Goal: Information Seeking & Learning: Learn about a topic

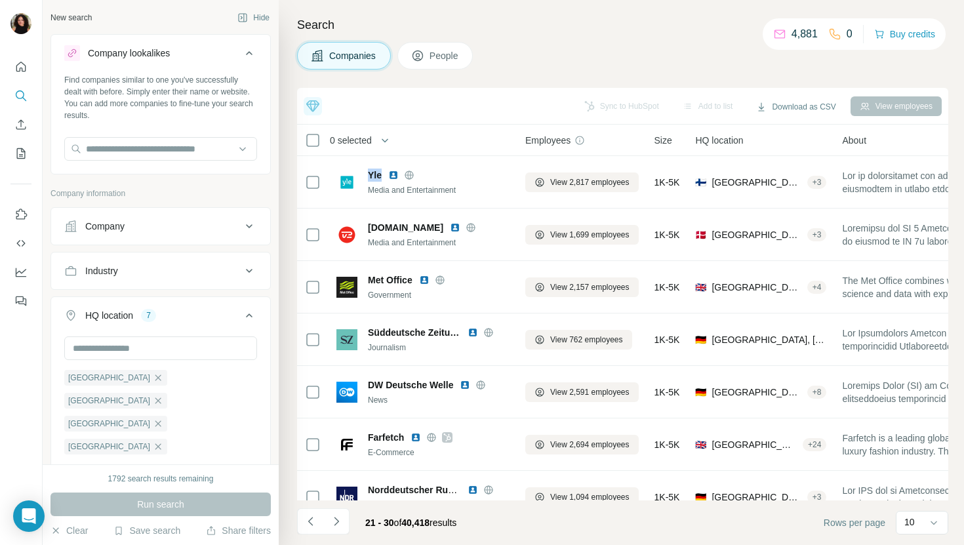
scroll to position [0, 28]
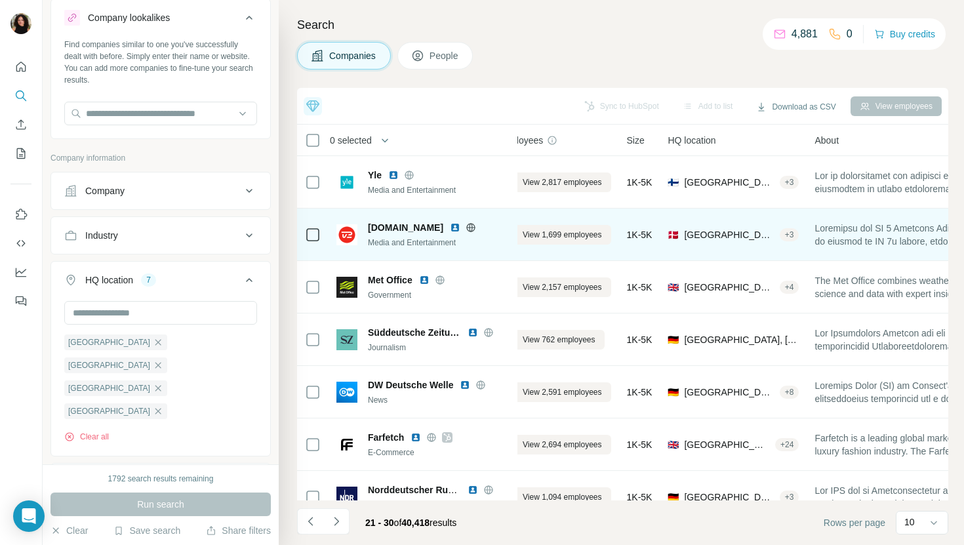
click at [382, 224] on span "[DOMAIN_NAME]" at bounding box center [405, 227] width 75 height 13
copy span "[DOMAIN_NAME]"
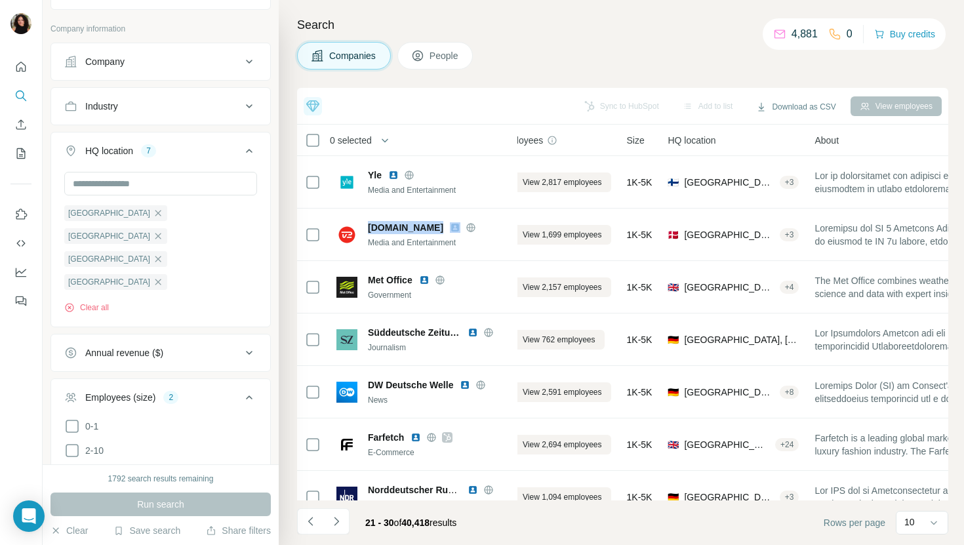
scroll to position [0, 0]
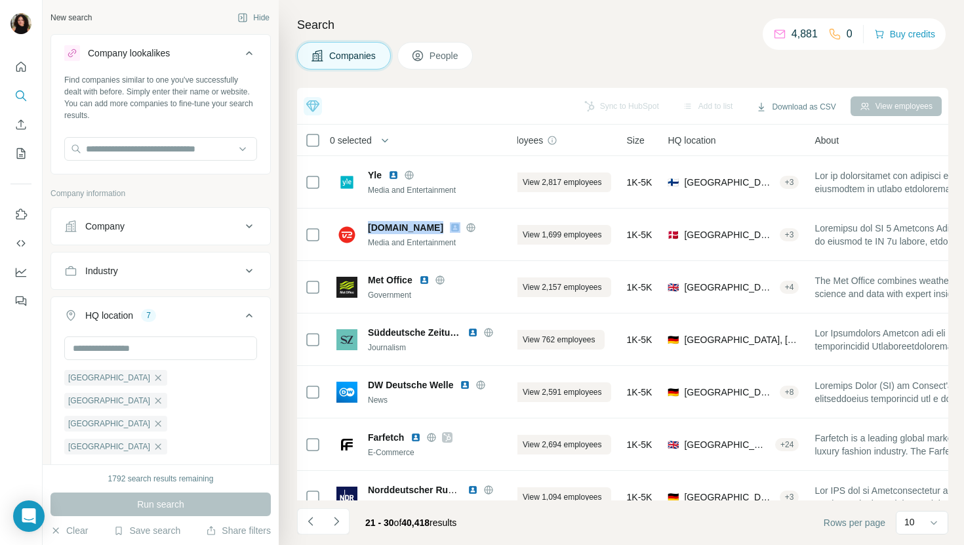
click at [147, 272] on div "Industry" at bounding box center [152, 270] width 177 height 13
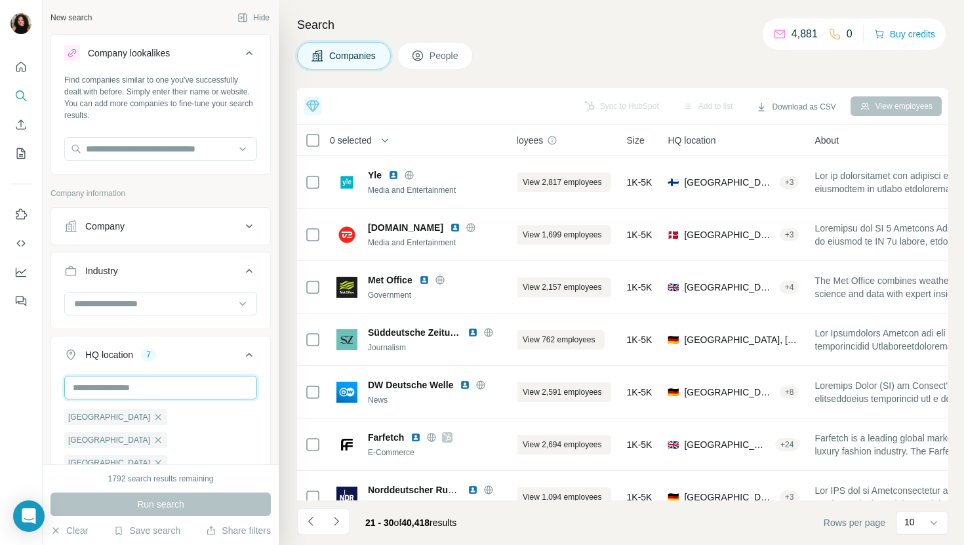
click at [128, 386] on input "text" at bounding box center [160, 388] width 193 height 24
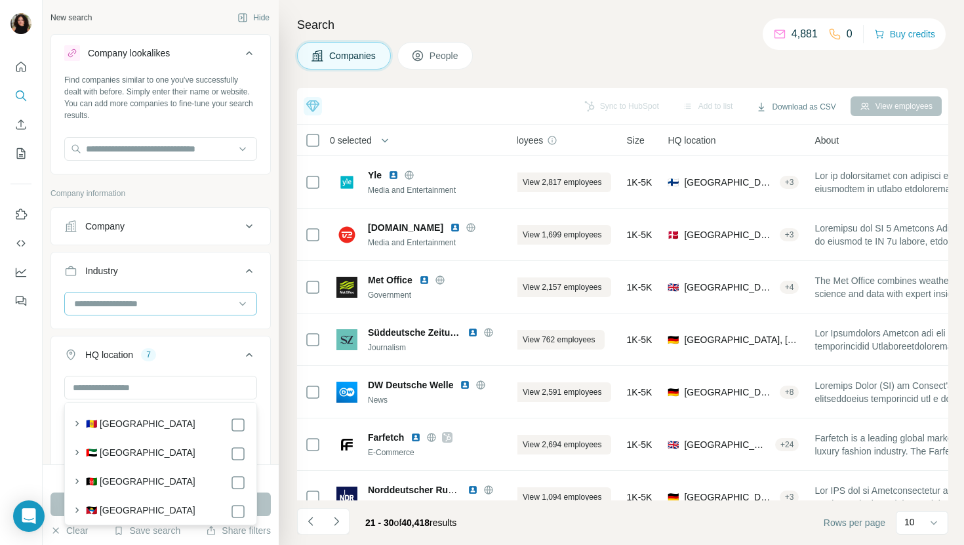
drag, startPoint x: 123, startPoint y: 313, endPoint x: 123, endPoint y: 306, distance: 7.2
click at [123, 313] on div at bounding box center [154, 303] width 162 height 22
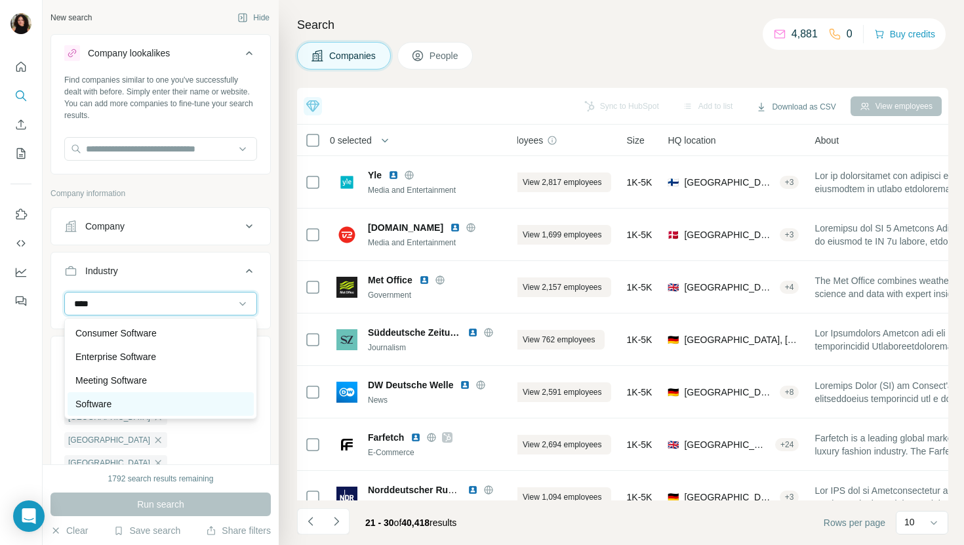
type input "****"
click at [145, 414] on div "Software" at bounding box center [161, 404] width 186 height 24
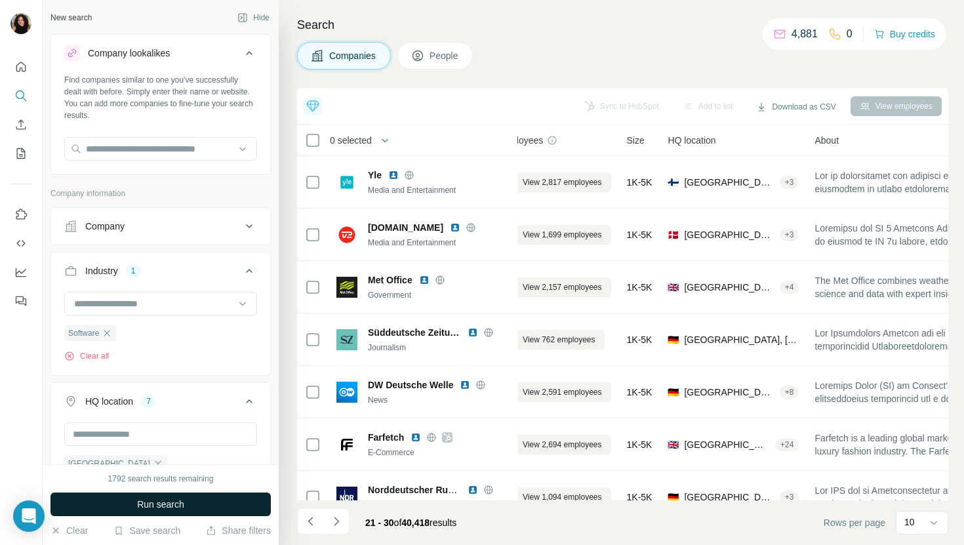
click at [176, 500] on span "Run search" at bounding box center [160, 504] width 47 height 13
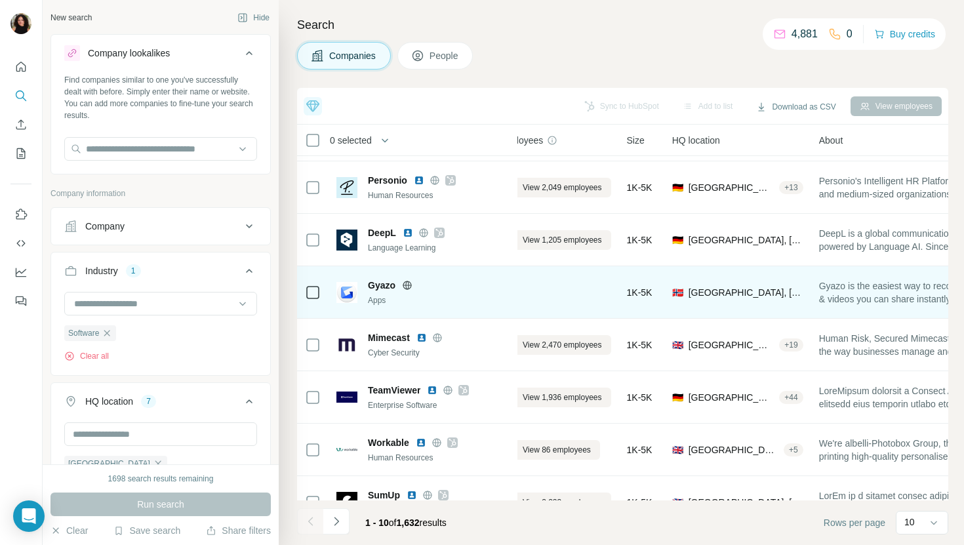
scroll to position [59, 28]
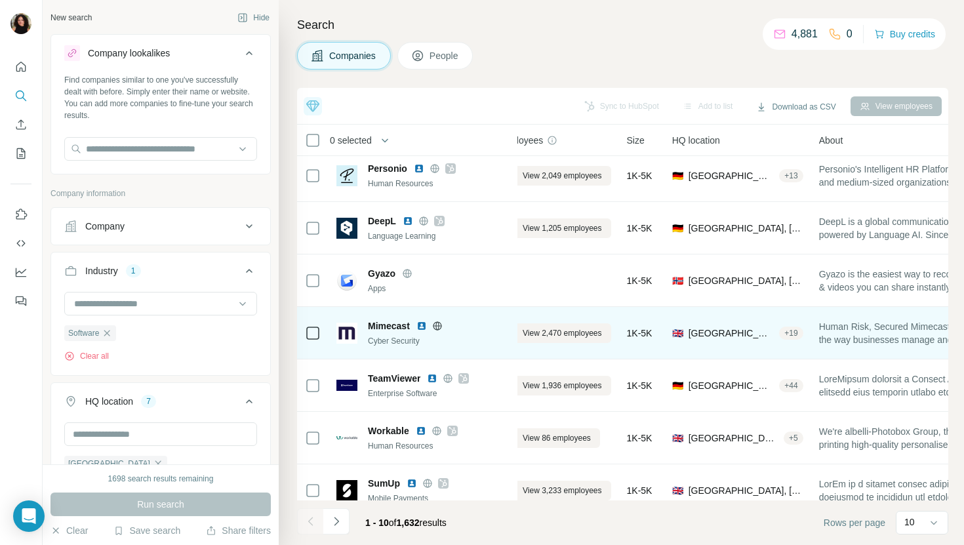
click at [375, 331] on span "Mimecast" at bounding box center [389, 325] width 42 height 13
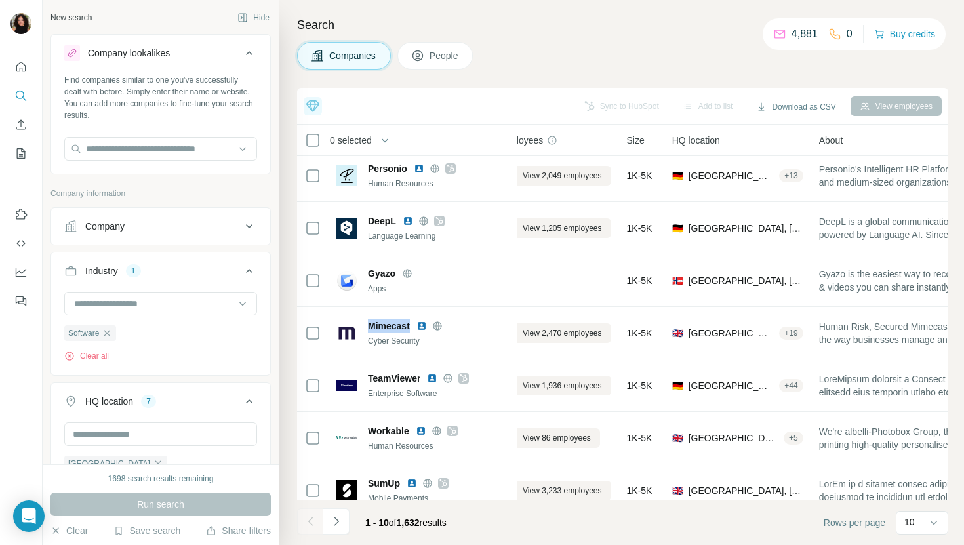
copy span "Mimecast"
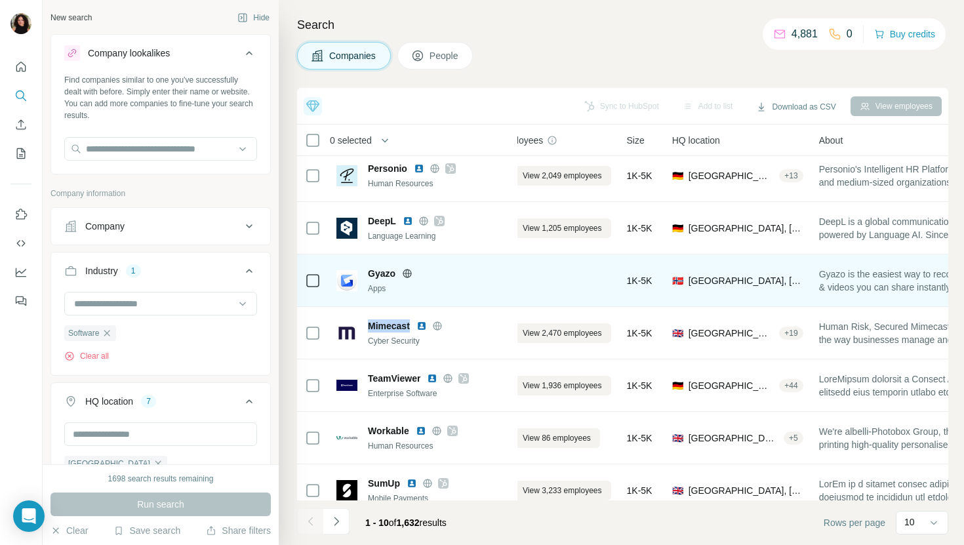
scroll to position [100, 28]
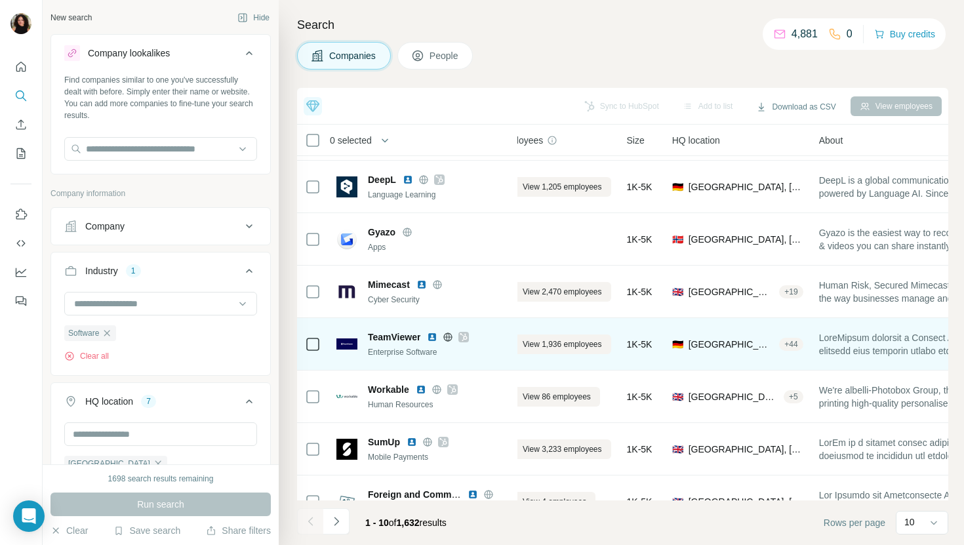
click at [391, 336] on span "TeamViewer" at bounding box center [394, 336] width 52 height 13
copy span "TeamViewer"
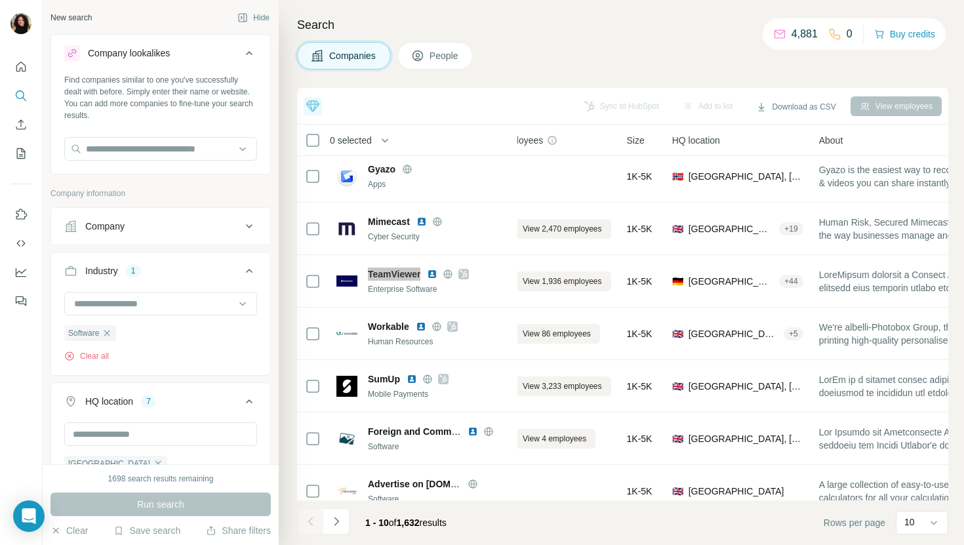
scroll to position [180, 28]
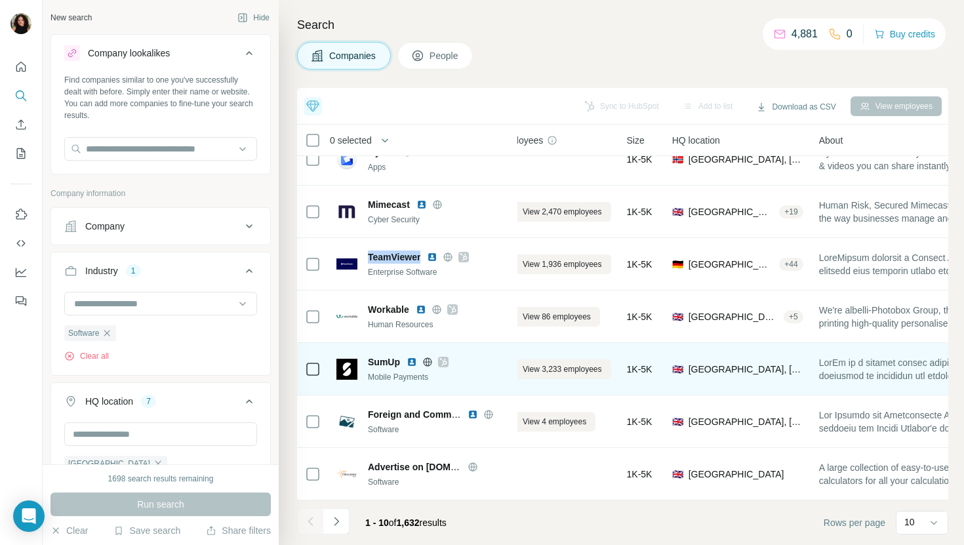
click at [382, 369] on div "SumUp Mobile Payments" at bounding box center [439, 369] width 142 height 28
copy span "SumUp"
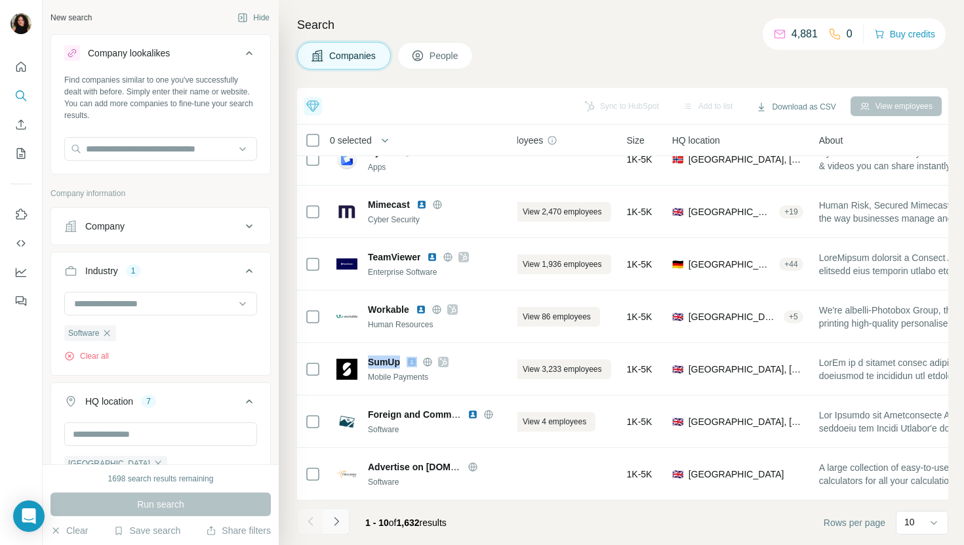
click at [336, 521] on icon "Navigate to next page" at bounding box center [336, 521] width 13 height 13
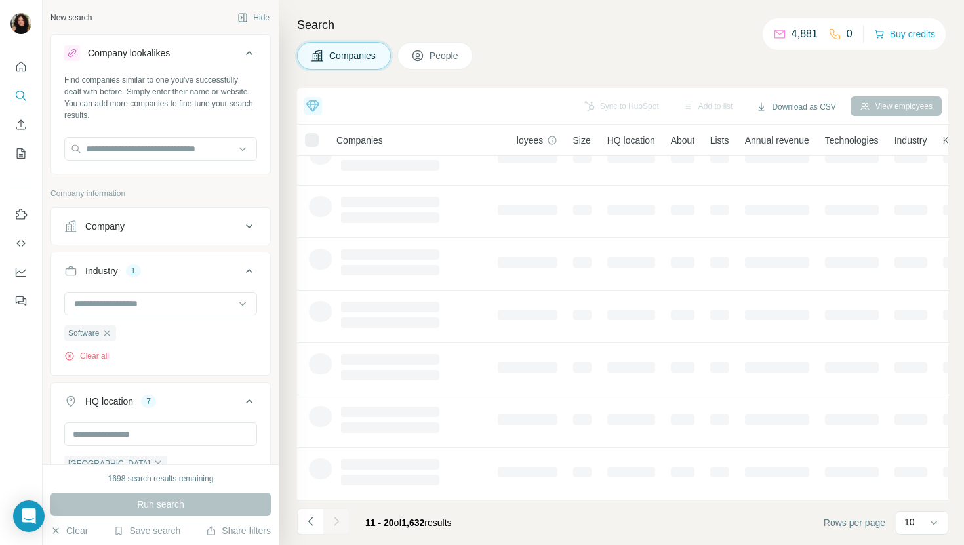
scroll to position [0, 28]
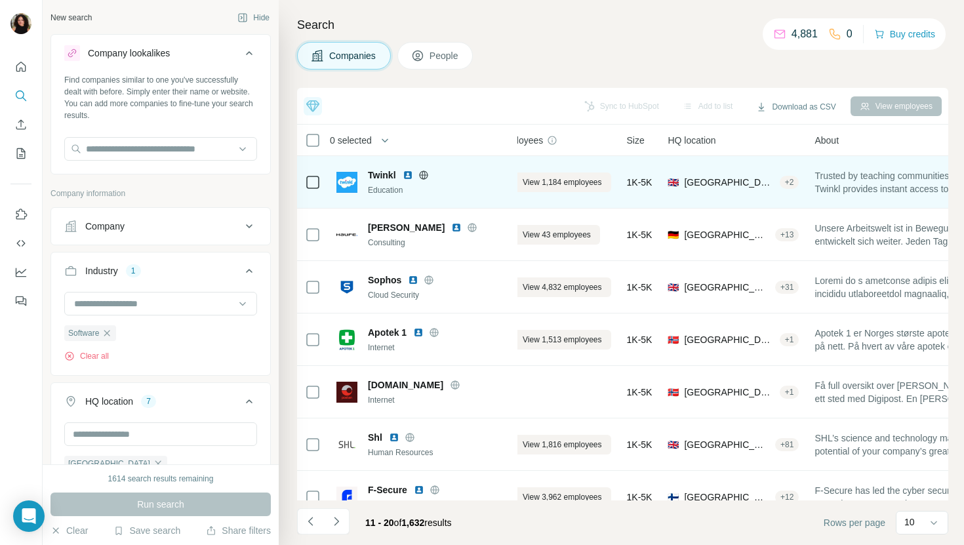
click at [392, 173] on span "Twinkl" at bounding box center [382, 175] width 28 height 13
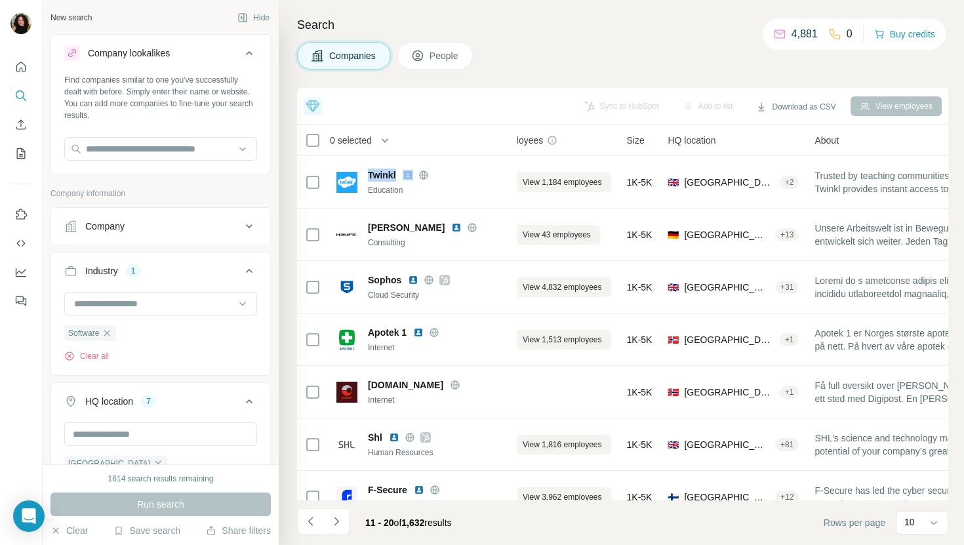
copy span "Twinkl"
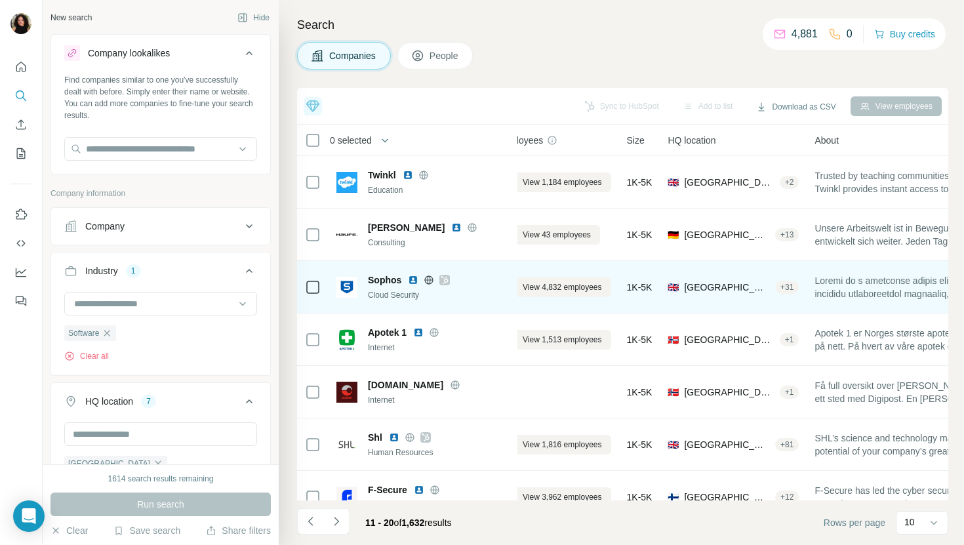
click at [384, 275] on span "Sophos" at bounding box center [384, 279] width 33 height 13
copy span "Sophos"
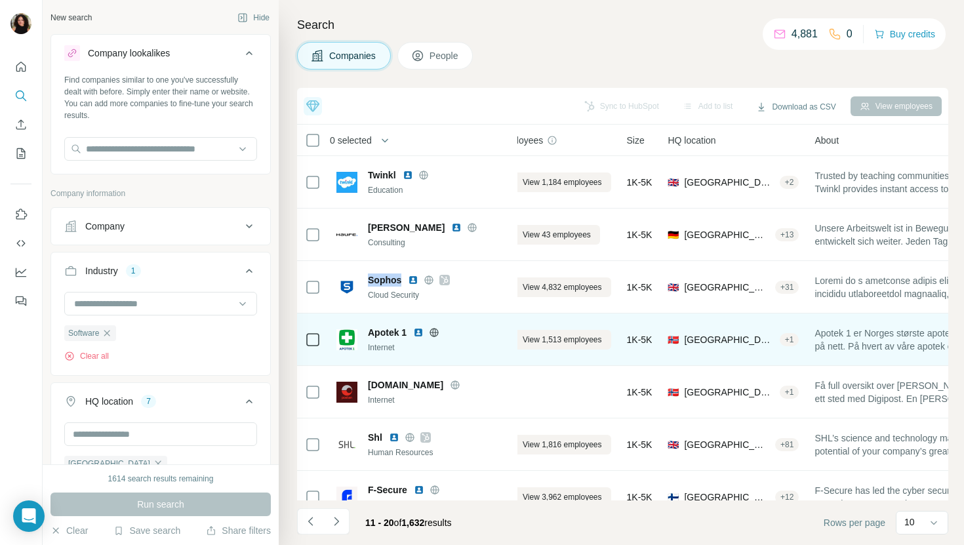
click at [377, 327] on span "Apotek 1" at bounding box center [387, 332] width 39 height 13
copy span "Apotek 1"
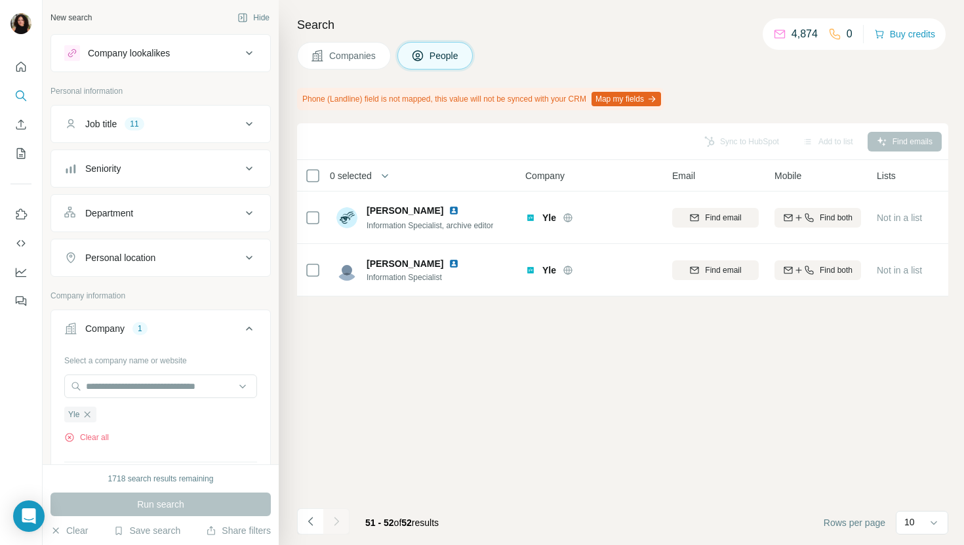
click at [369, 62] on button "Companies" at bounding box center [344, 56] width 94 height 28
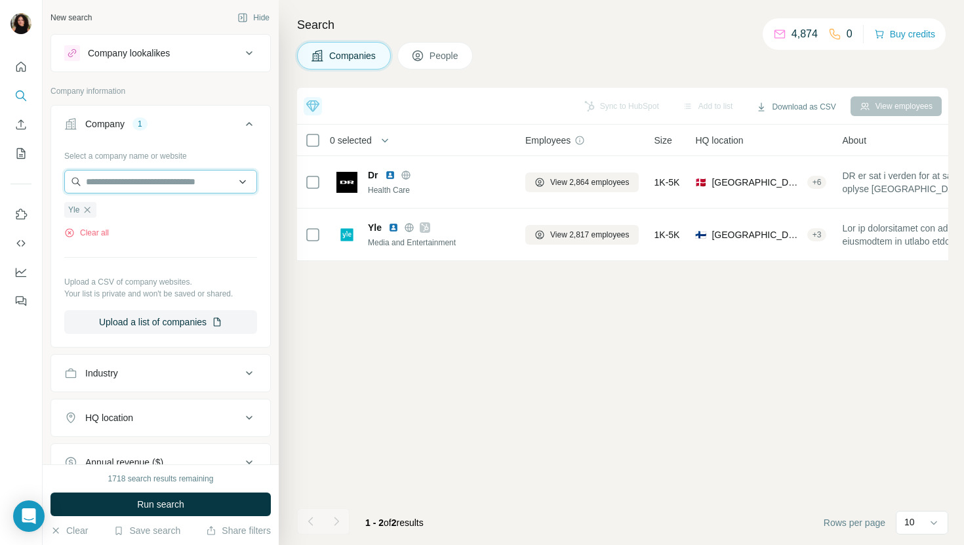
click at [135, 188] on input "text" at bounding box center [160, 182] width 193 height 24
type input "*"
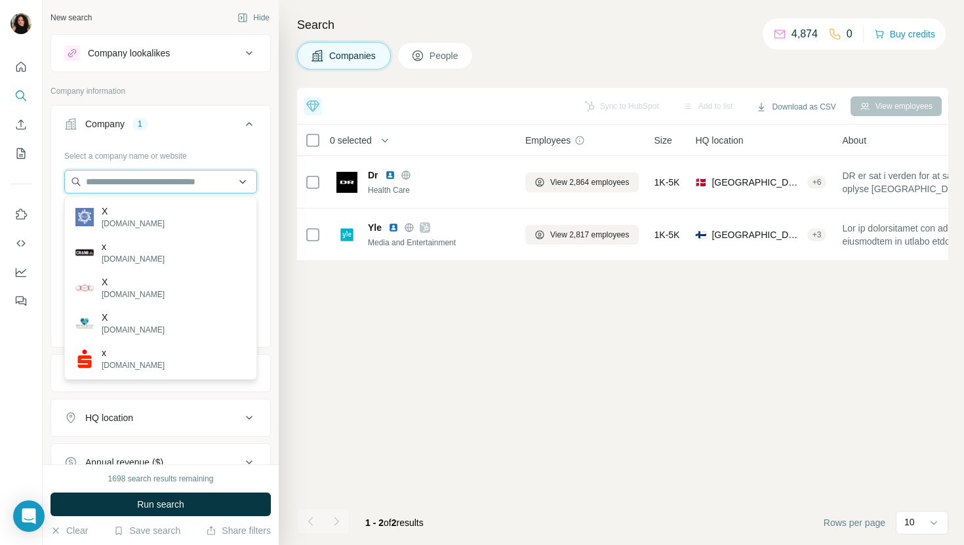
type input "*"
paste input "**********"
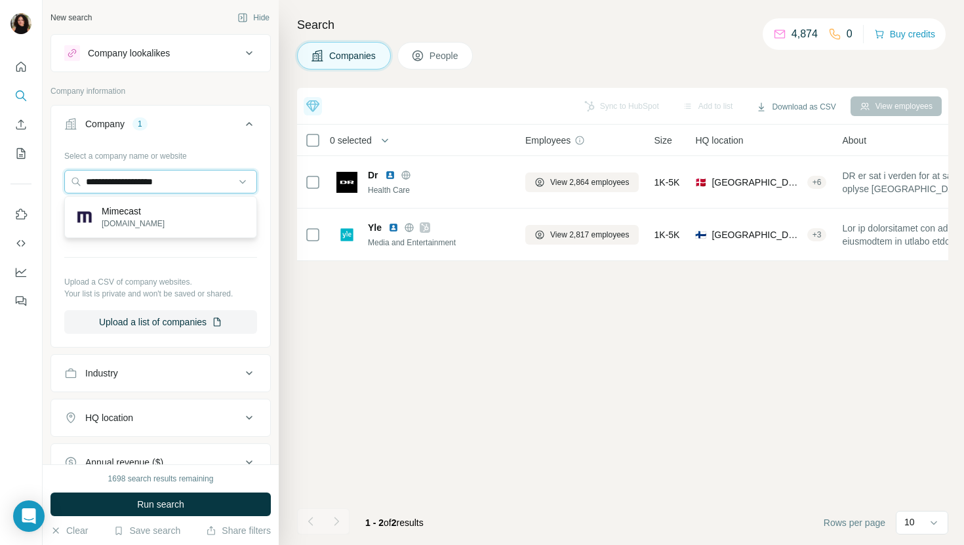
type input "**********"
click at [170, 217] on div "Mimecast mimecast.com" at bounding box center [161, 216] width 186 height 35
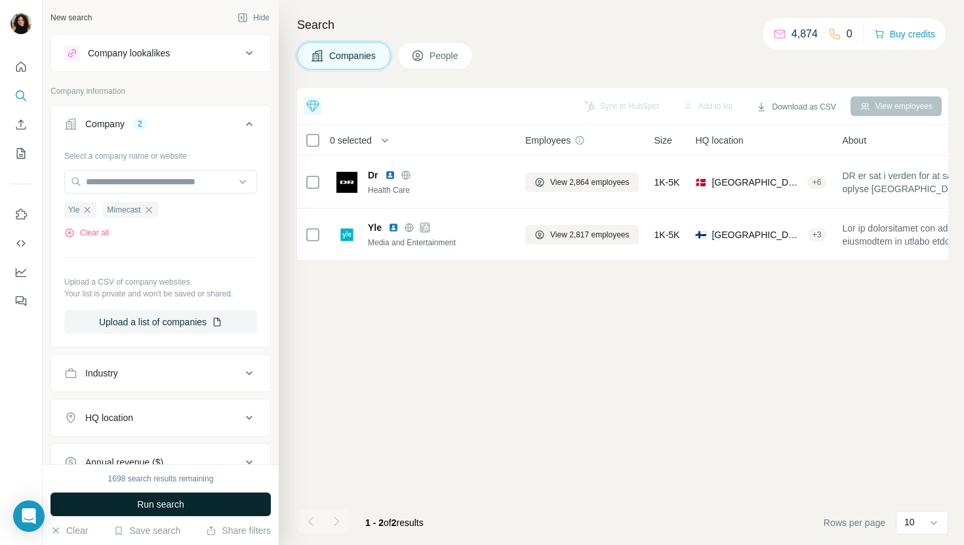
click at [180, 500] on span "Run search" at bounding box center [160, 504] width 47 height 13
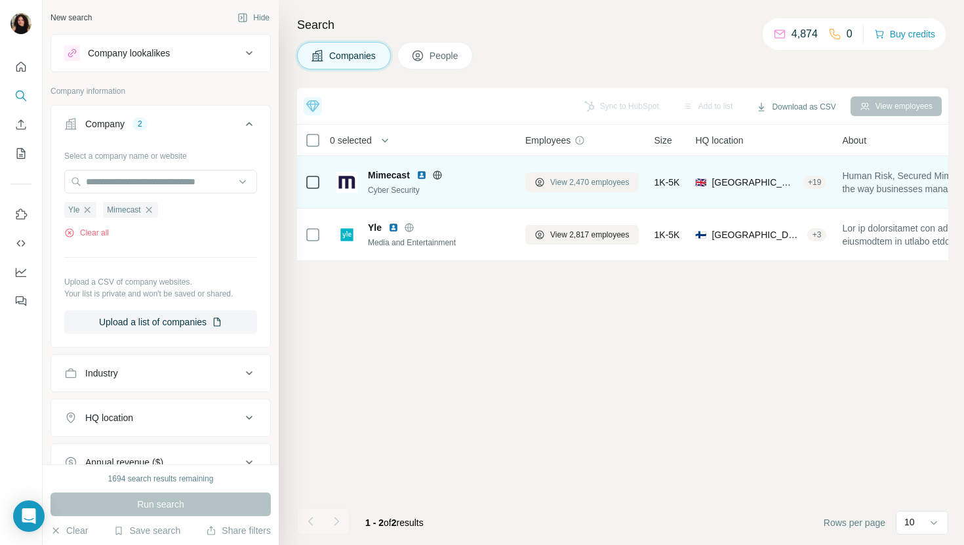
click at [580, 180] on span "View 2,470 employees" at bounding box center [589, 182] width 79 height 12
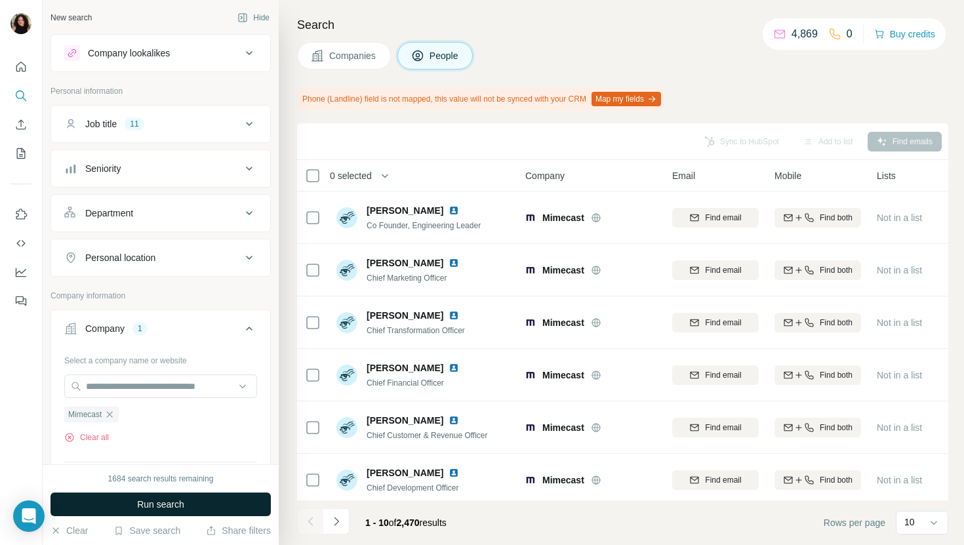
click at [172, 503] on span "Run search" at bounding box center [160, 504] width 47 height 13
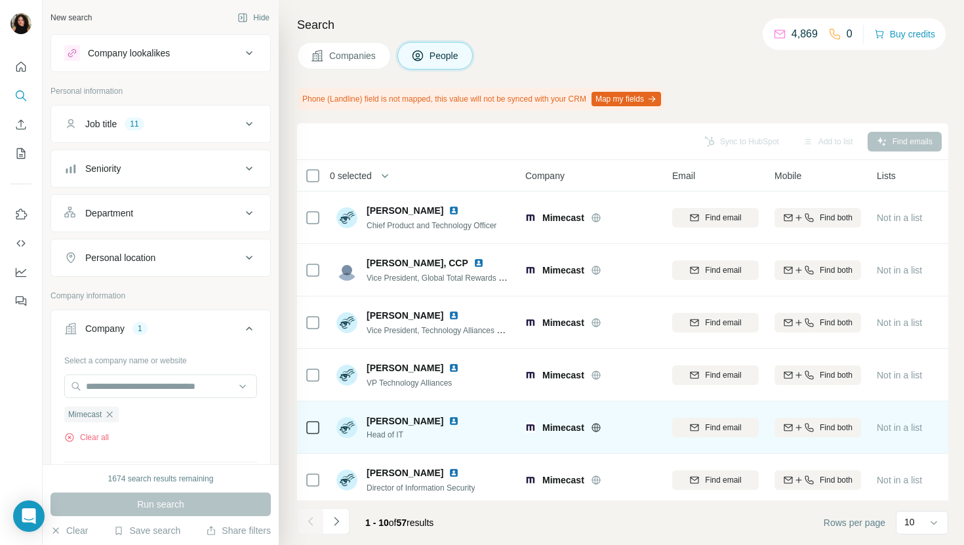
click at [448, 417] on img at bounding box center [453, 421] width 10 height 10
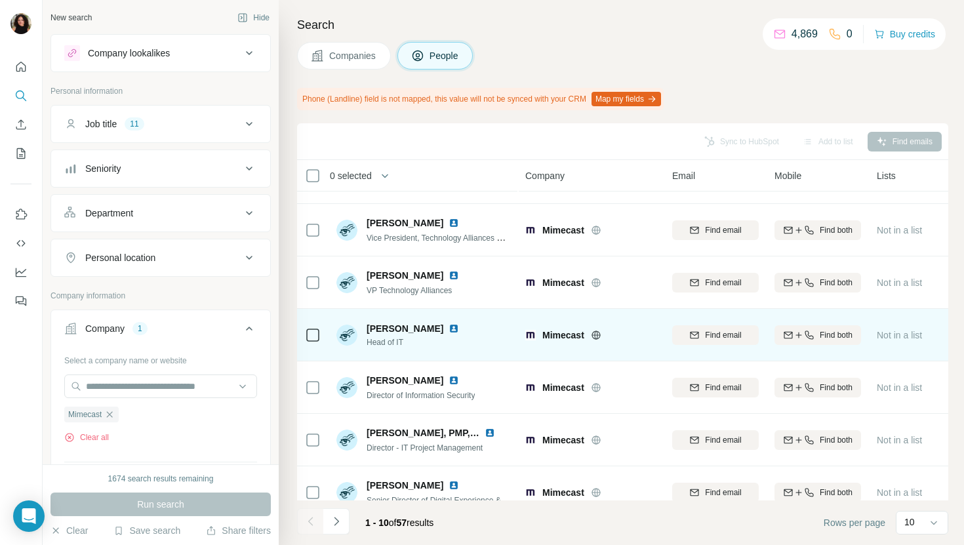
scroll to position [98, 0]
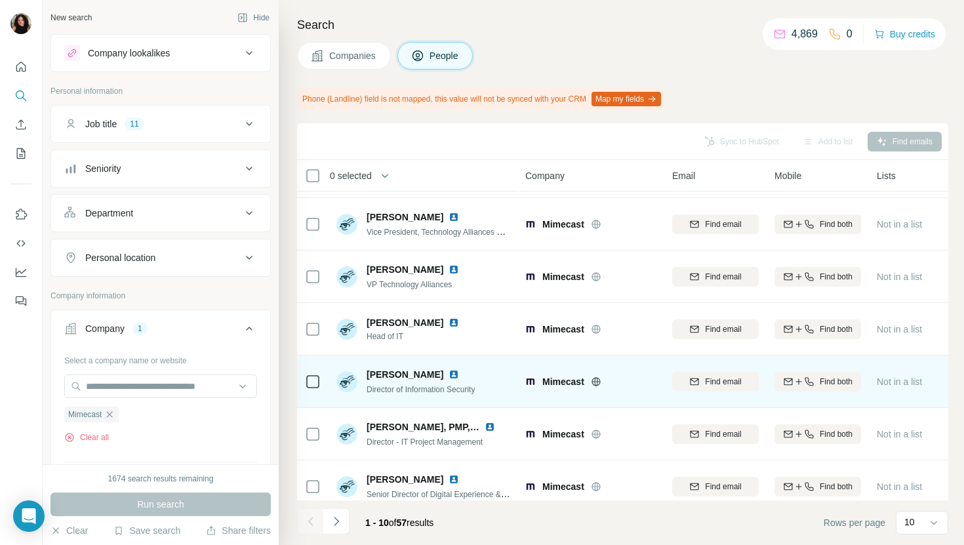
click at [448, 374] on img at bounding box center [453, 374] width 10 height 10
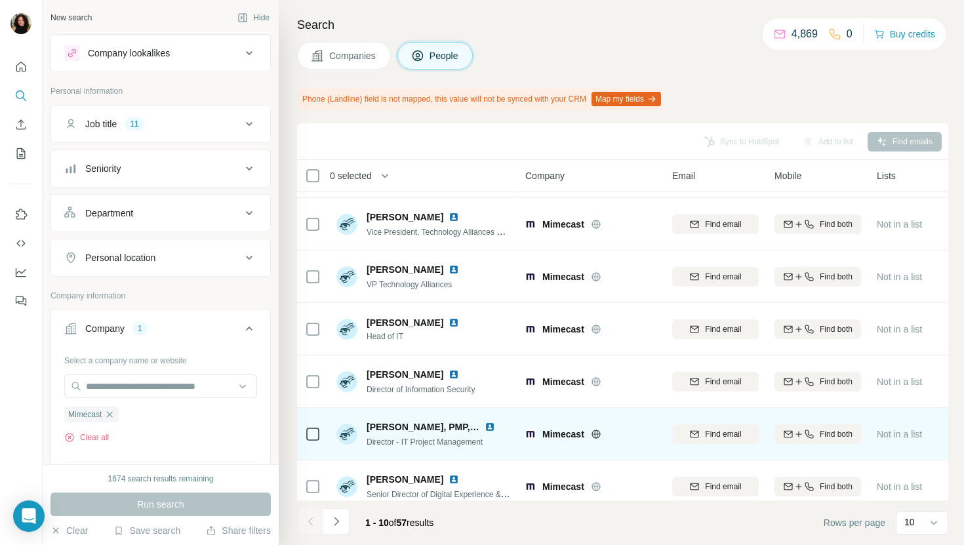
click at [490, 426] on img at bounding box center [490, 427] width 10 height 10
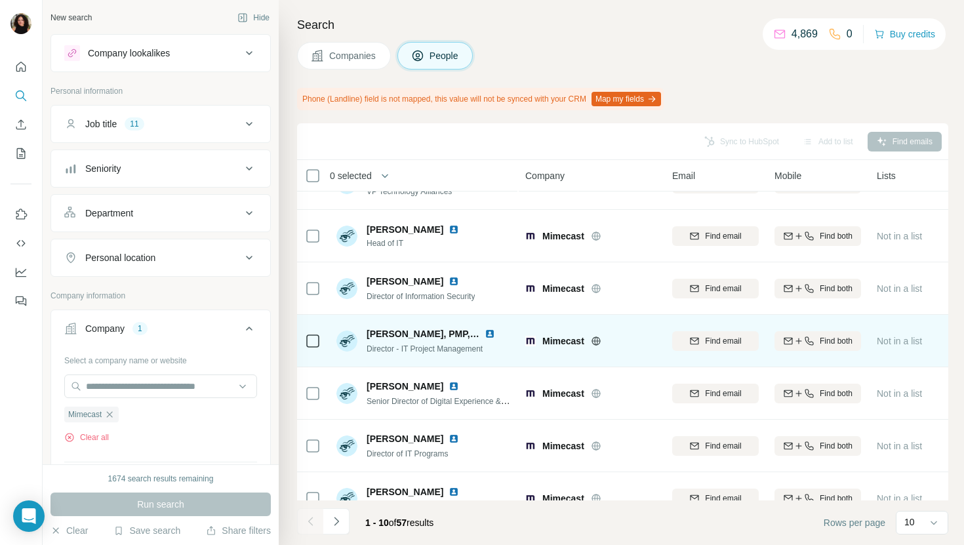
scroll to position [216, 0]
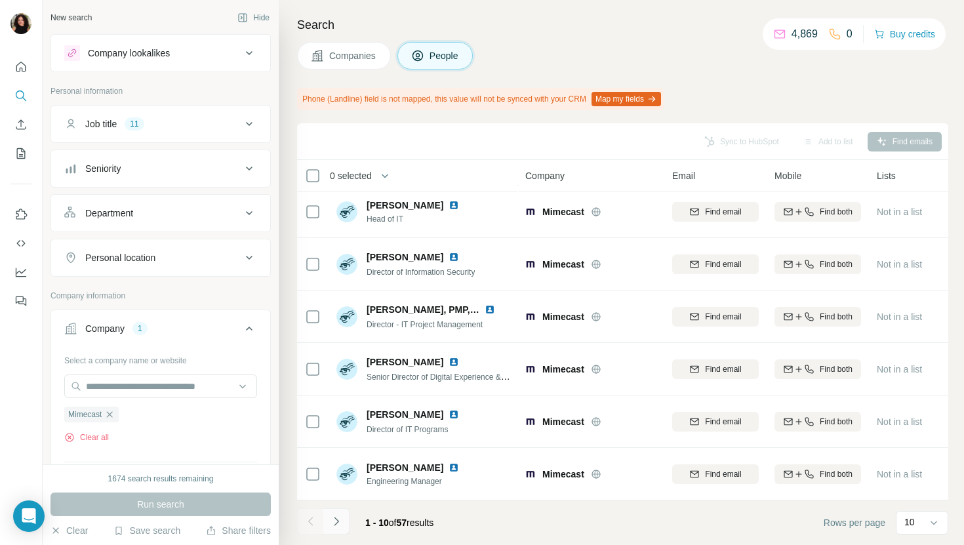
click at [344, 524] on button "Navigate to next page" at bounding box center [336, 521] width 26 height 26
click at [335, 515] on icon "Navigate to next page" at bounding box center [336, 521] width 13 height 13
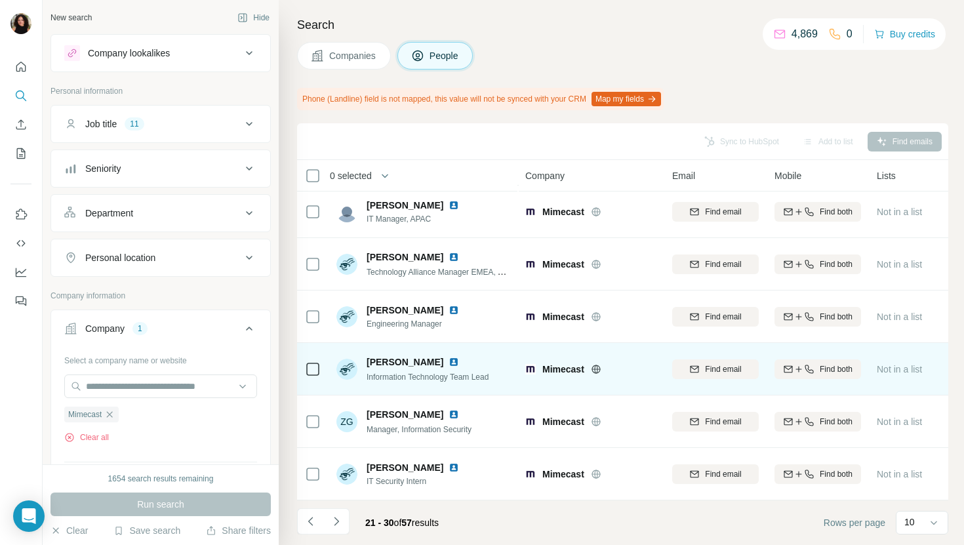
click at [448, 359] on img at bounding box center [453, 362] width 10 height 10
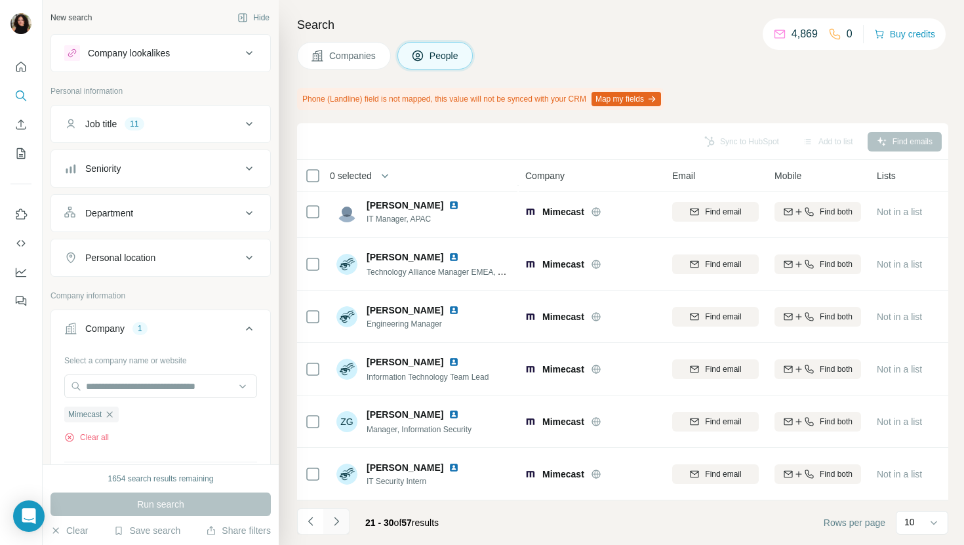
click at [337, 527] on icon "Navigate to next page" at bounding box center [336, 521] width 13 height 13
click at [338, 522] on icon "Navigate to next page" at bounding box center [336, 521] width 13 height 13
click at [340, 524] on icon "Navigate to next page" at bounding box center [336, 521] width 13 height 13
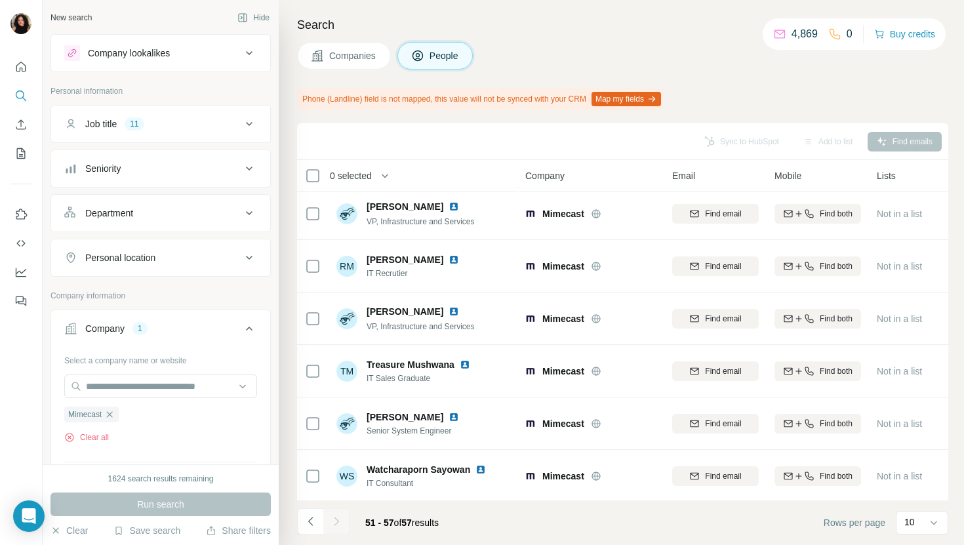
scroll to position [58, 0]
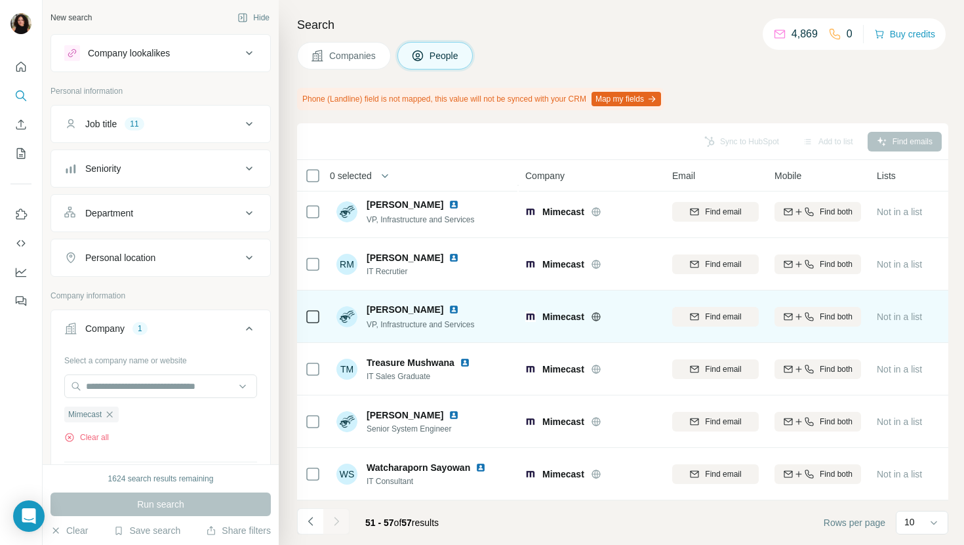
click at [448, 311] on img at bounding box center [453, 309] width 10 height 10
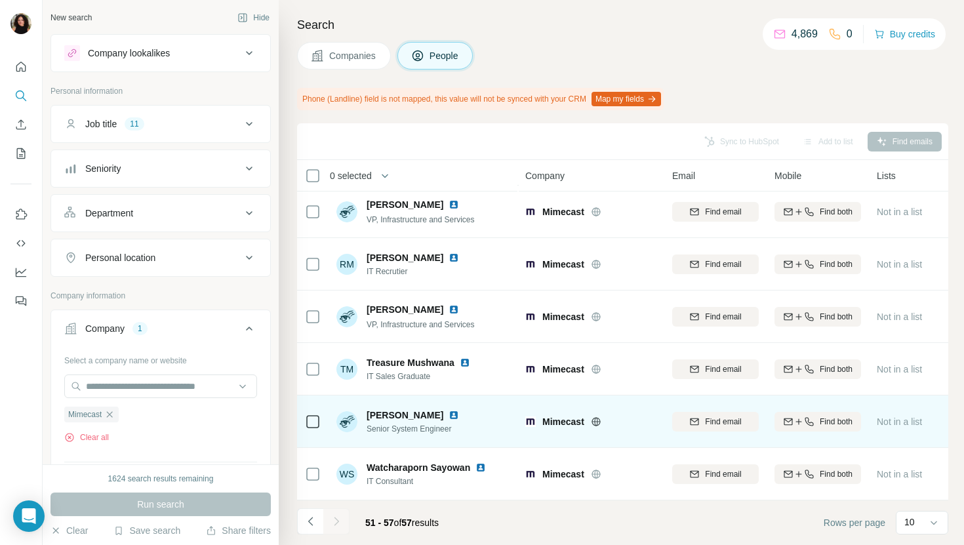
click at [448, 411] on img at bounding box center [453, 415] width 10 height 10
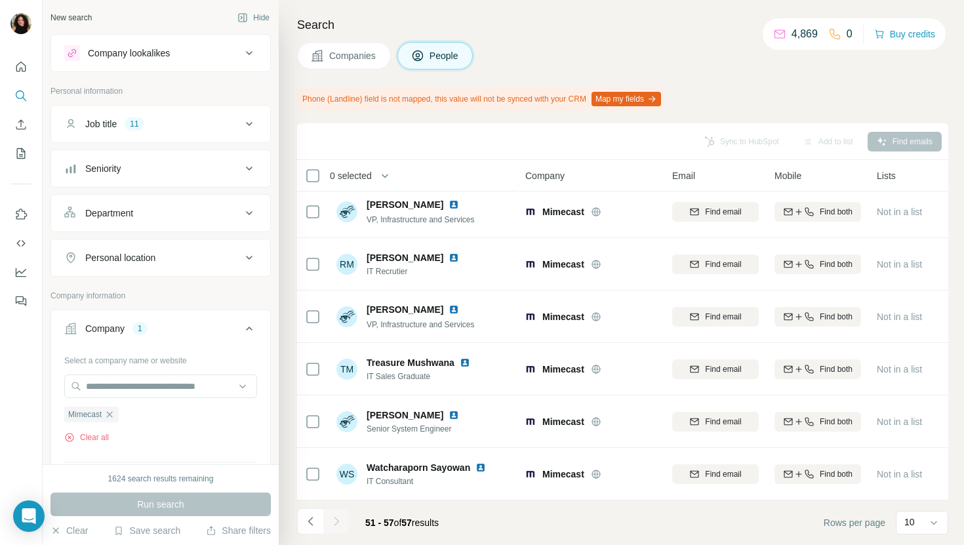
click at [366, 49] on span "Companies" at bounding box center [353, 55] width 48 height 13
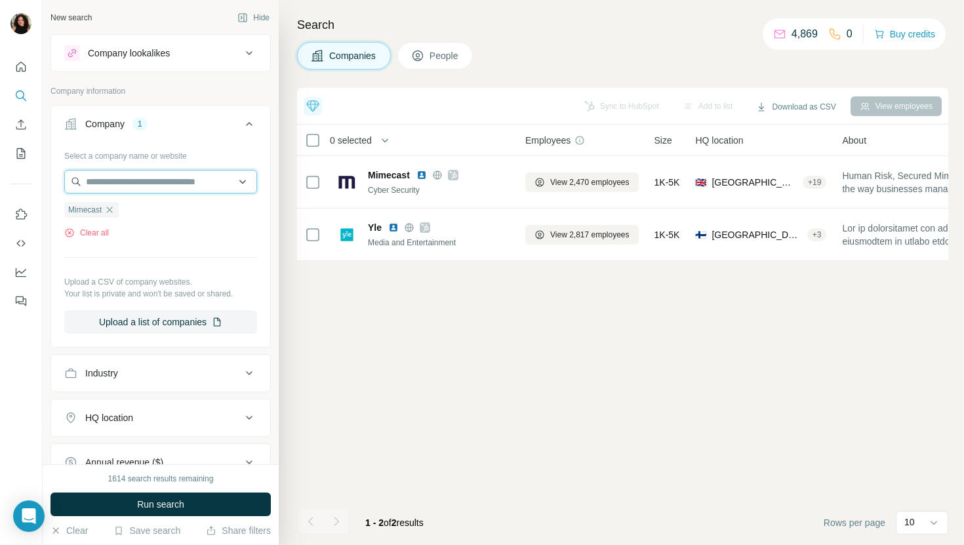
click at [218, 179] on input "text" at bounding box center [160, 182] width 193 height 24
paste input "**********"
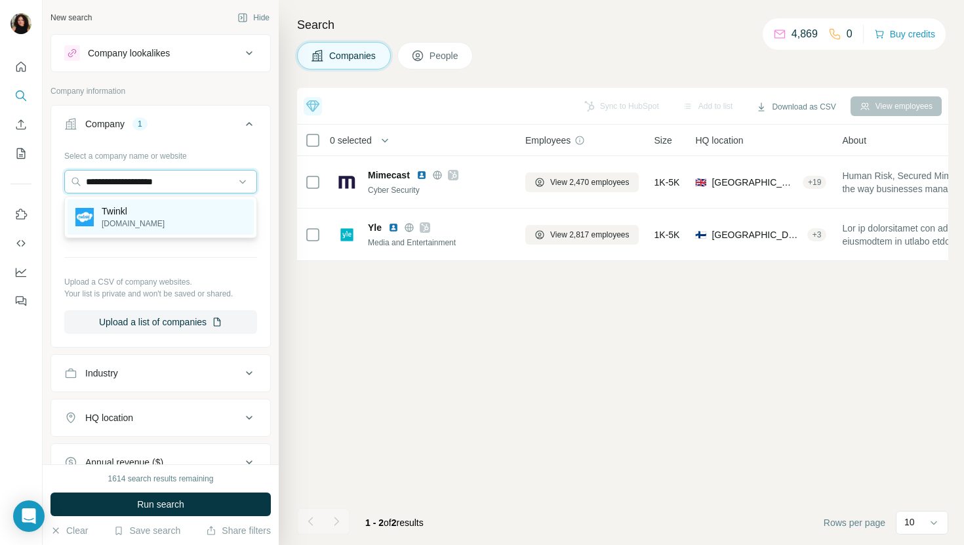
type input "**********"
click at [208, 209] on div "Twinkl twinkl.co.uk" at bounding box center [161, 216] width 186 height 35
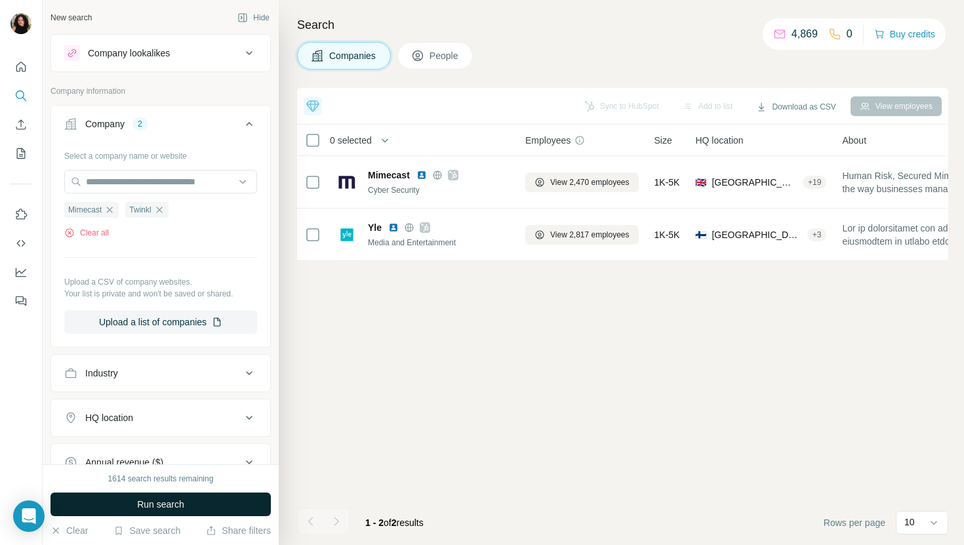
click at [148, 505] on span "Run search" at bounding box center [160, 504] width 47 height 13
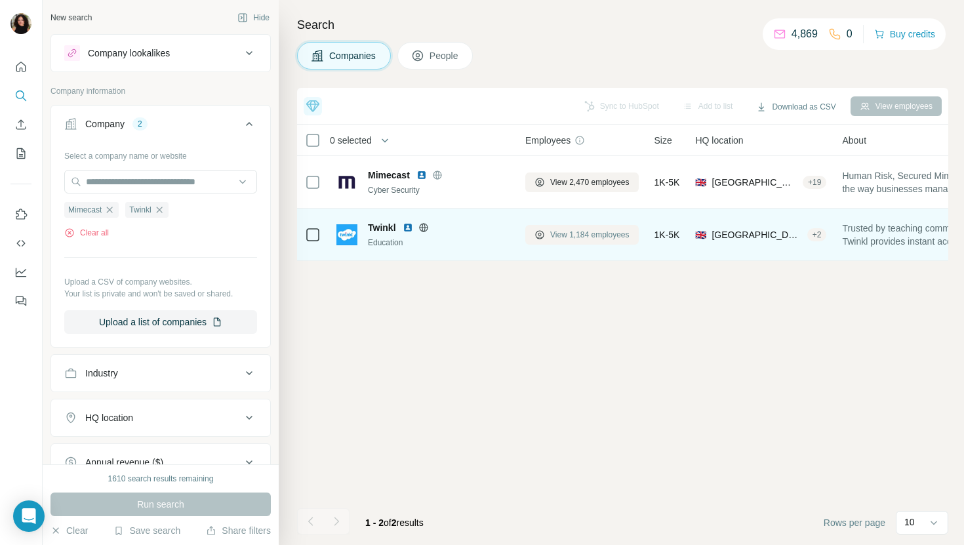
click at [584, 228] on button "View 1,184 employees" at bounding box center [581, 235] width 113 height 20
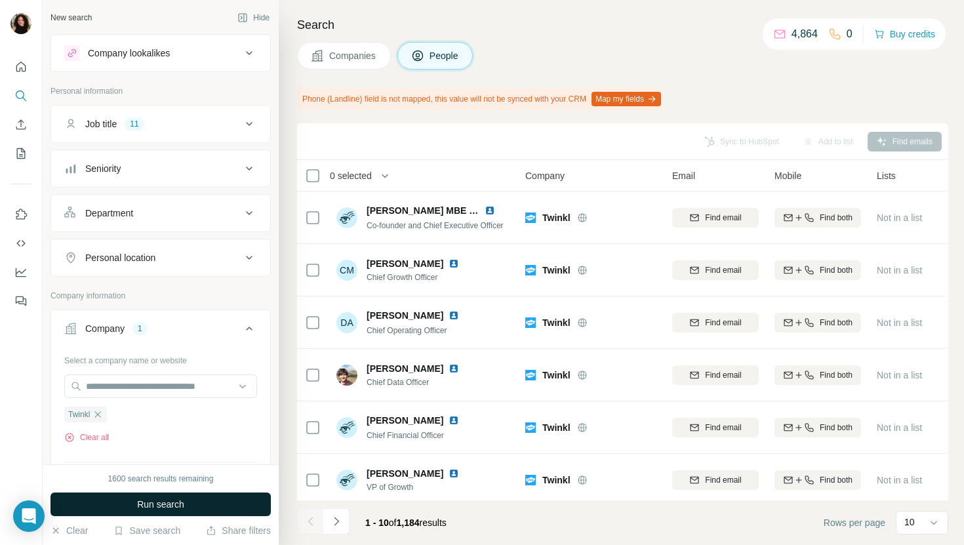
click at [191, 505] on button "Run search" at bounding box center [160, 504] width 220 height 24
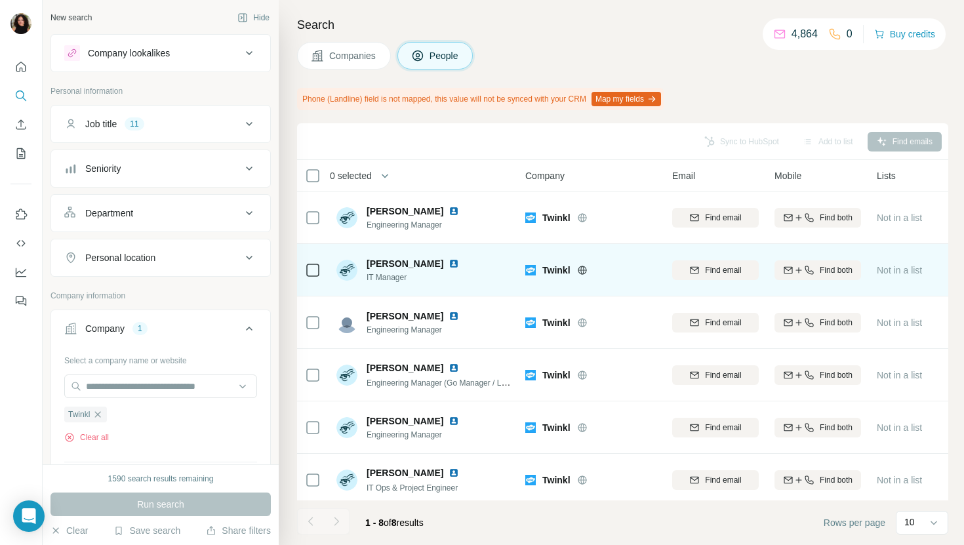
click at [448, 262] on img at bounding box center [453, 263] width 10 height 10
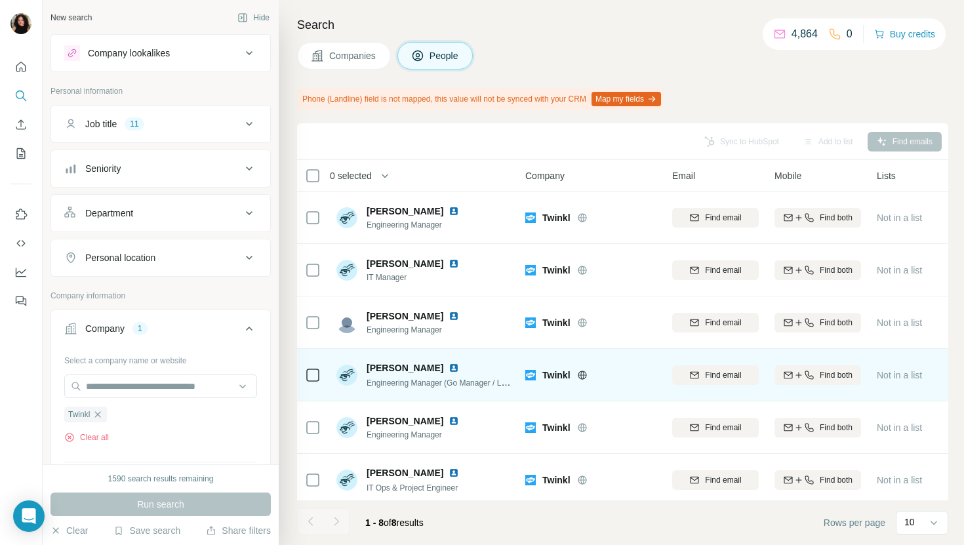
scroll to position [56, 0]
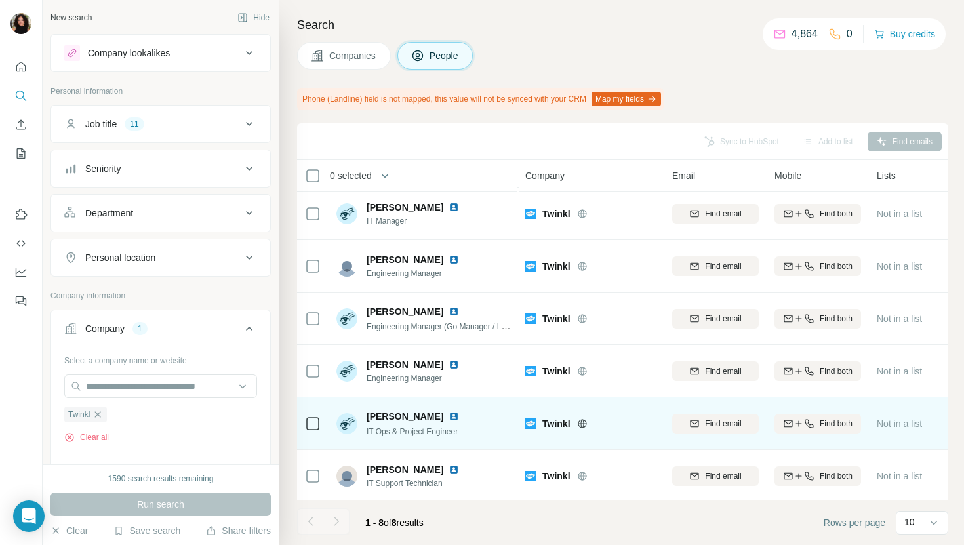
click at [448, 414] on img at bounding box center [453, 416] width 10 height 10
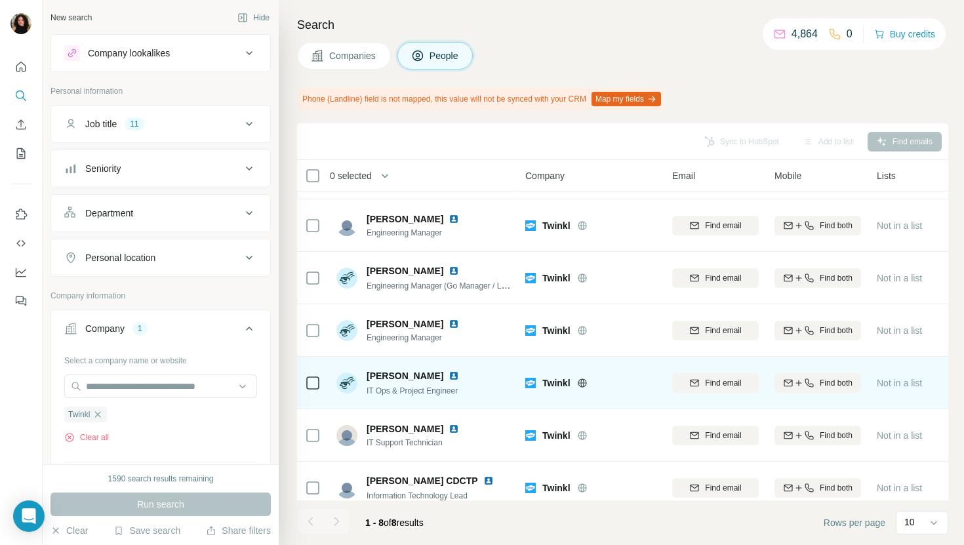
scroll to position [111, 0]
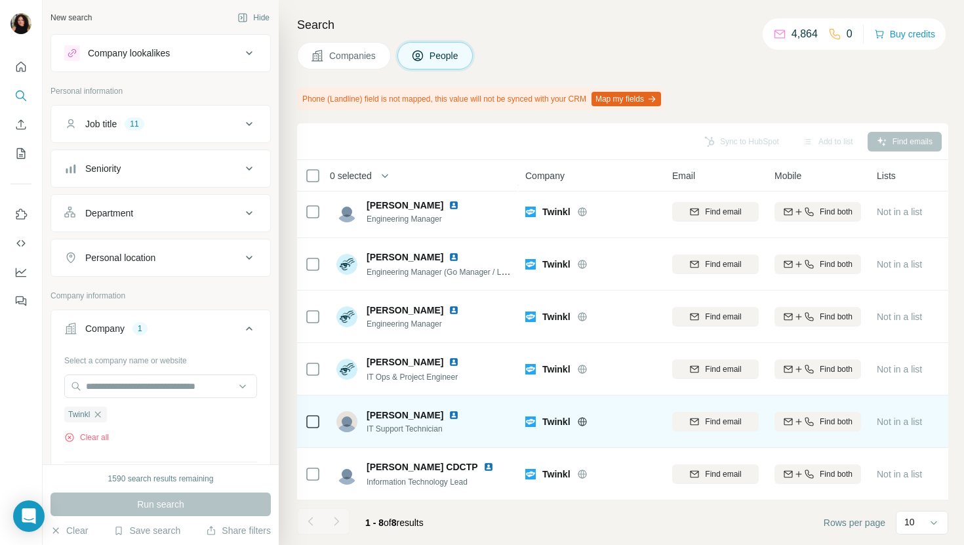
click at [448, 414] on div at bounding box center [461, 415] width 26 height 10
click at [448, 413] on img at bounding box center [453, 415] width 10 height 10
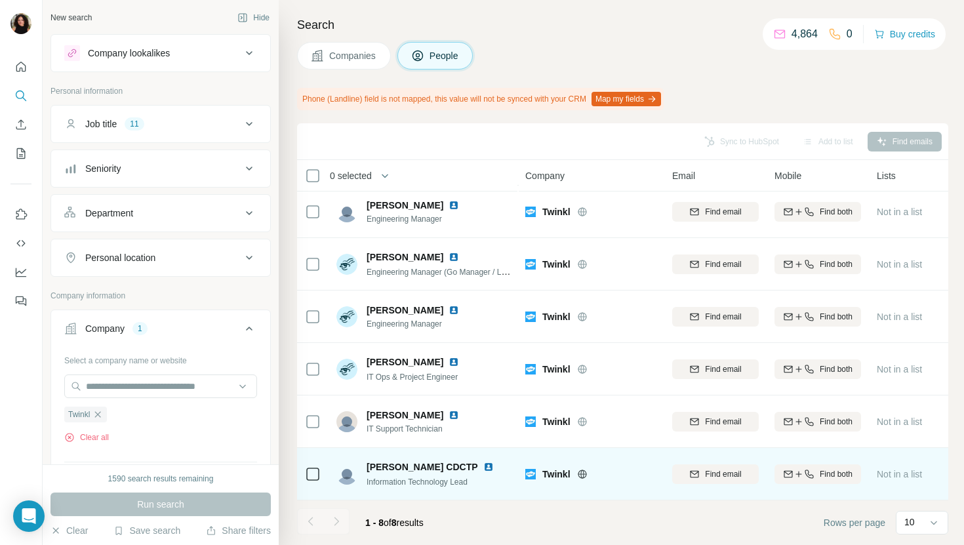
click at [483, 469] on img at bounding box center [488, 467] width 10 height 10
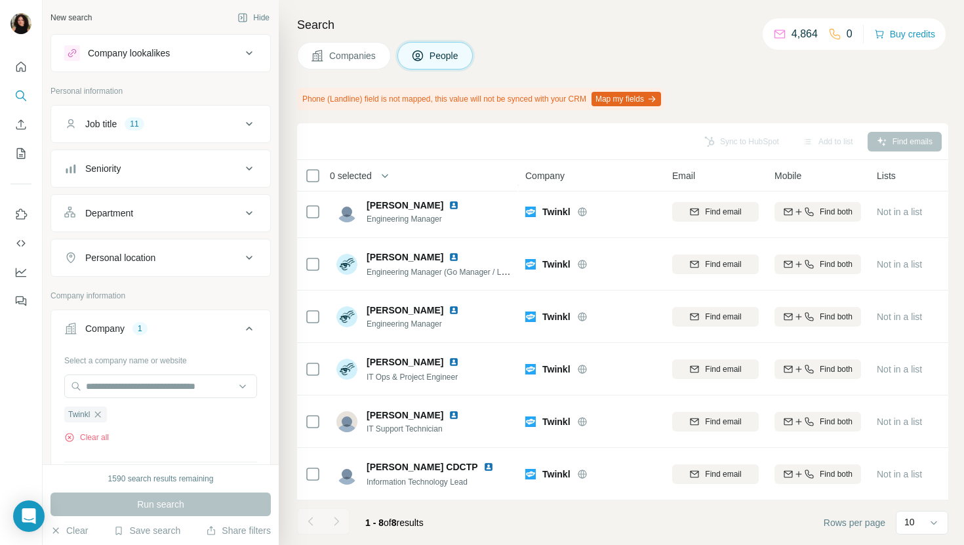
click at [340, 49] on button "Companies" at bounding box center [344, 56] width 94 height 28
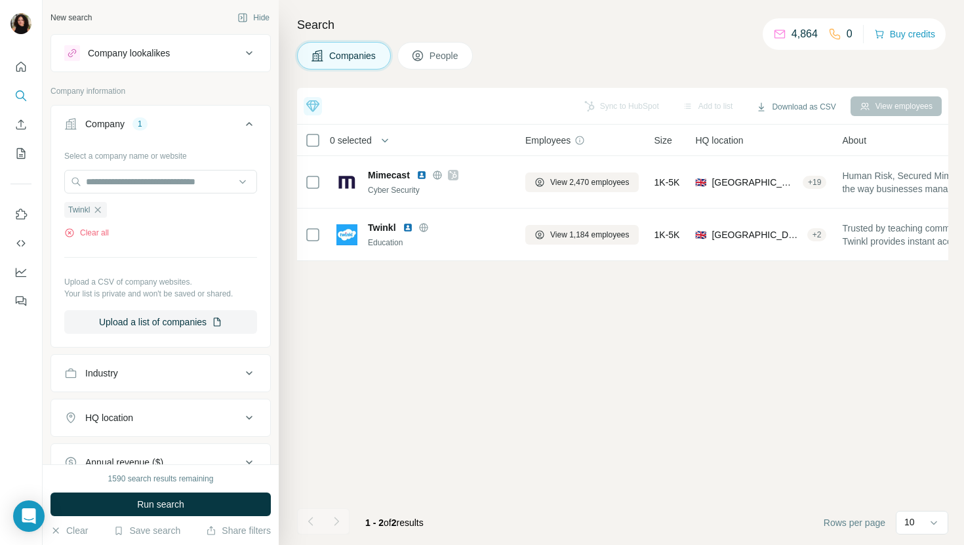
scroll to position [0, 0]
click at [152, 174] on input "text" at bounding box center [160, 182] width 193 height 24
paste input "**********"
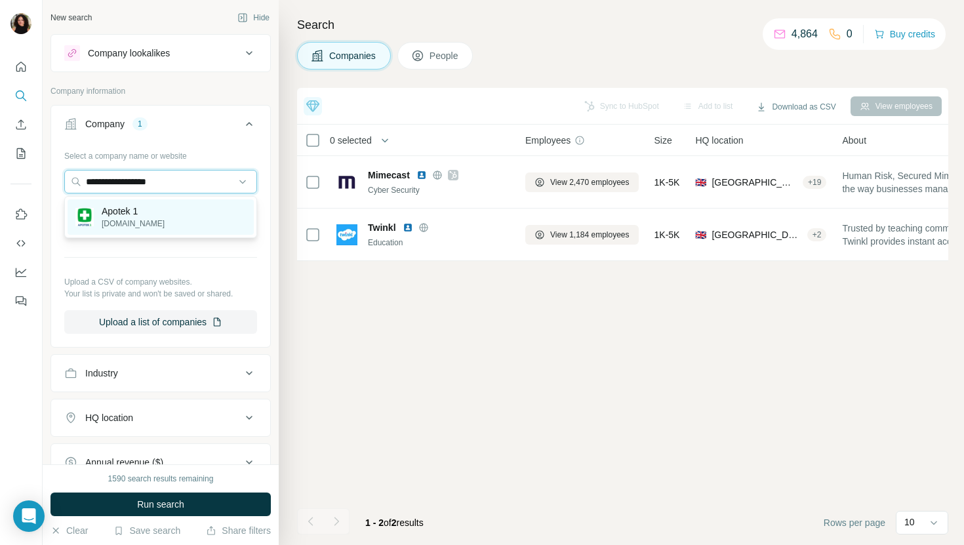
type input "**********"
click at [219, 214] on div "Apotek 1 apotek1.no" at bounding box center [161, 216] width 186 height 35
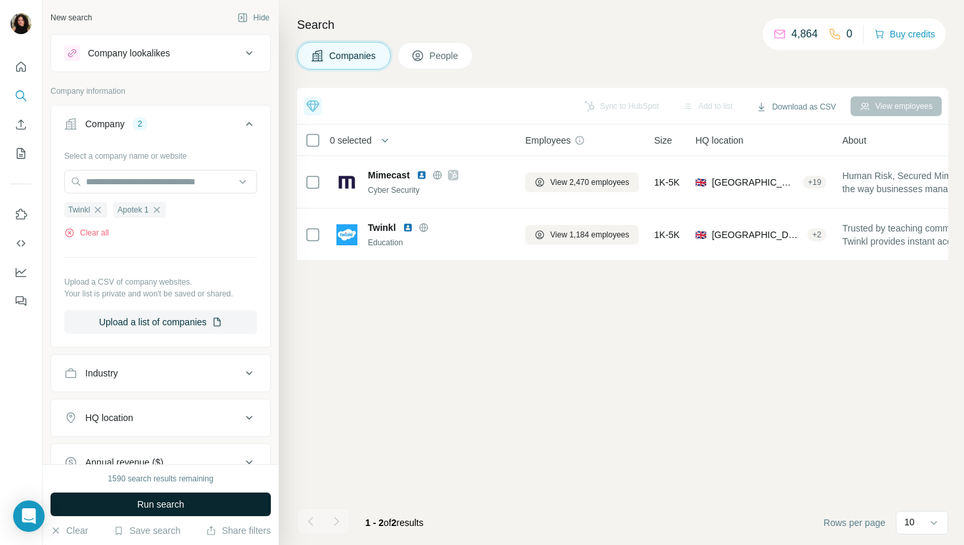
click at [178, 500] on span "Run search" at bounding box center [160, 504] width 47 height 13
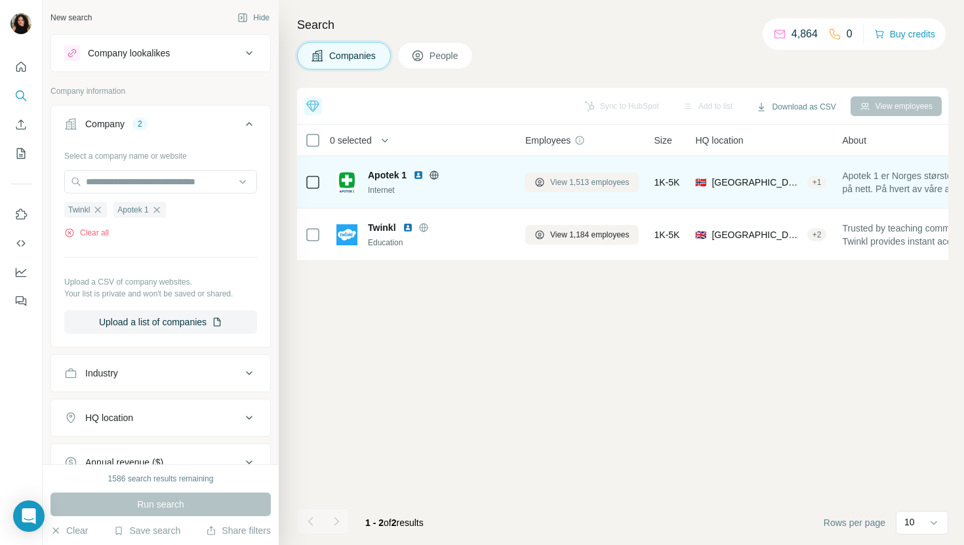
click at [592, 178] on span "View 1,513 employees" at bounding box center [589, 182] width 79 height 12
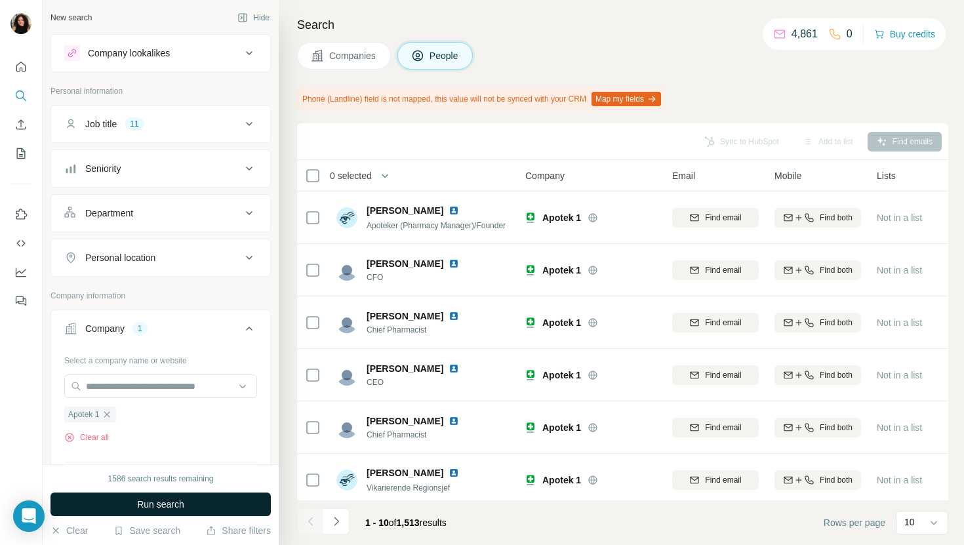
click at [203, 505] on button "Run search" at bounding box center [160, 504] width 220 height 24
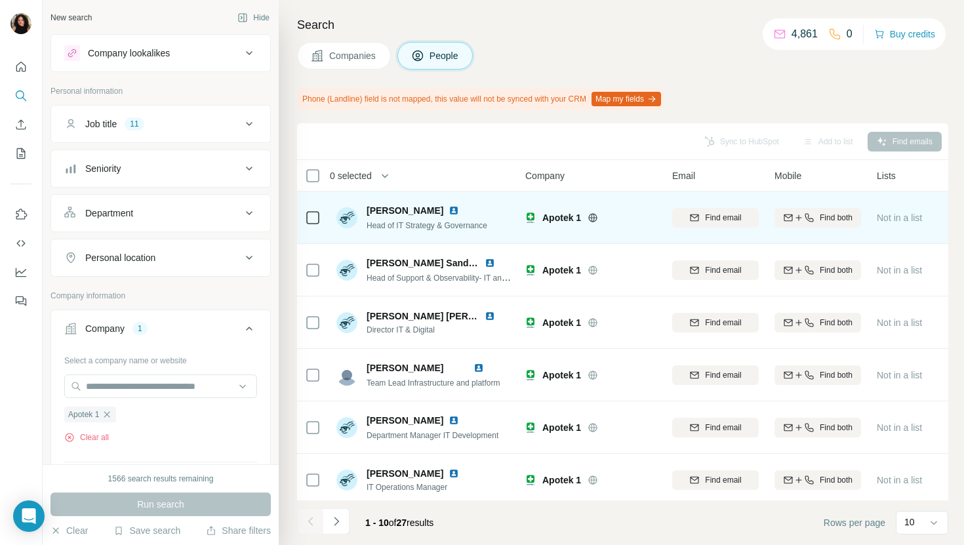
click at [448, 210] on img at bounding box center [453, 210] width 10 height 10
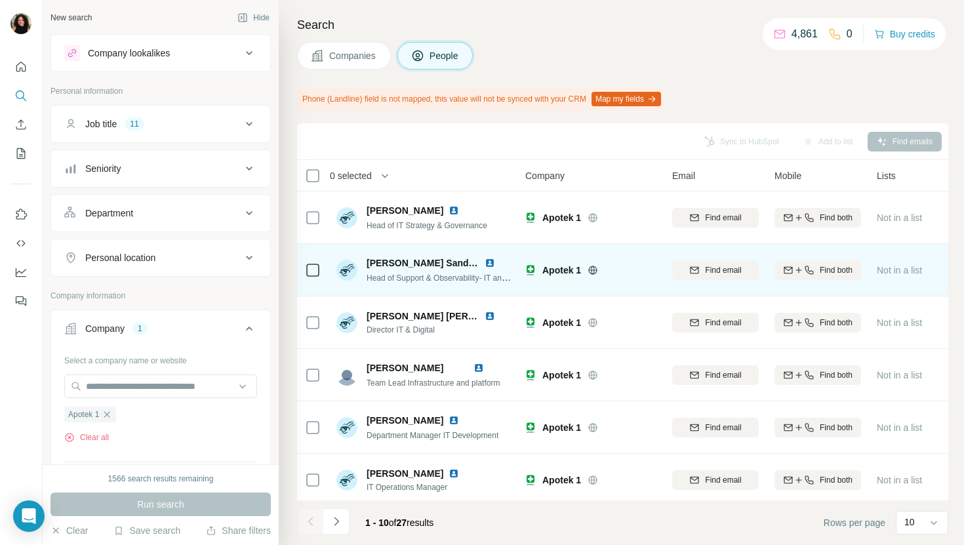
click at [490, 260] on img at bounding box center [490, 263] width 10 height 10
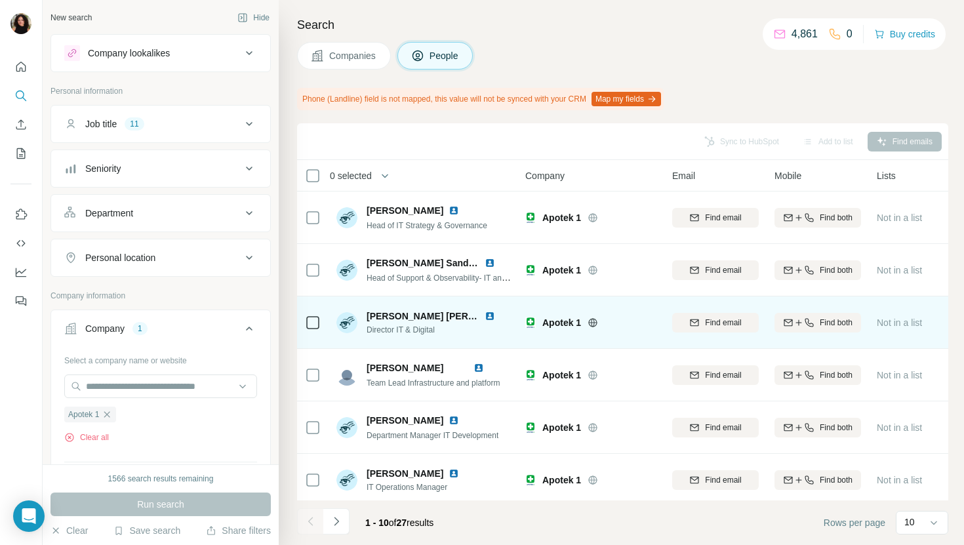
click at [485, 311] on div at bounding box center [498, 316] width 26 height 10
click at [485, 311] on img at bounding box center [490, 316] width 10 height 10
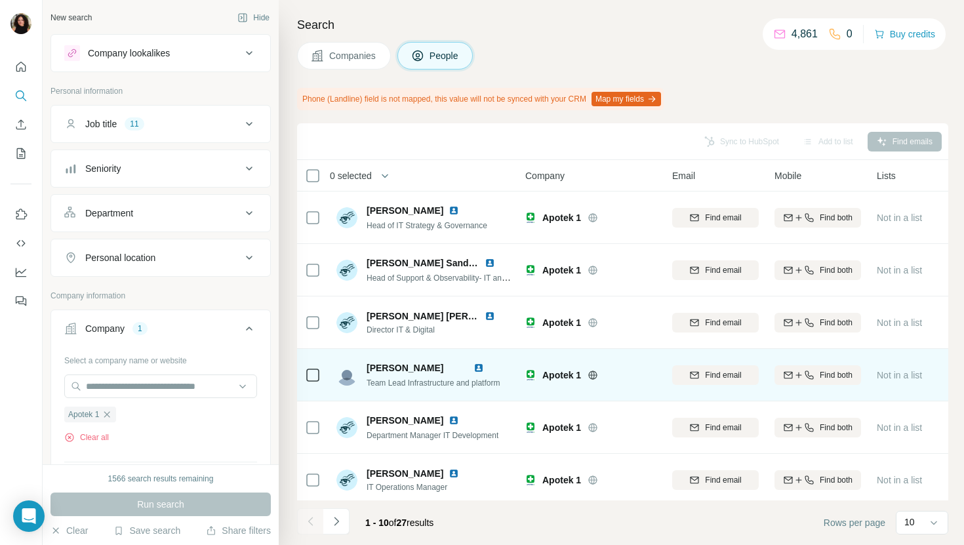
click at [484, 365] on img at bounding box center [478, 368] width 10 height 10
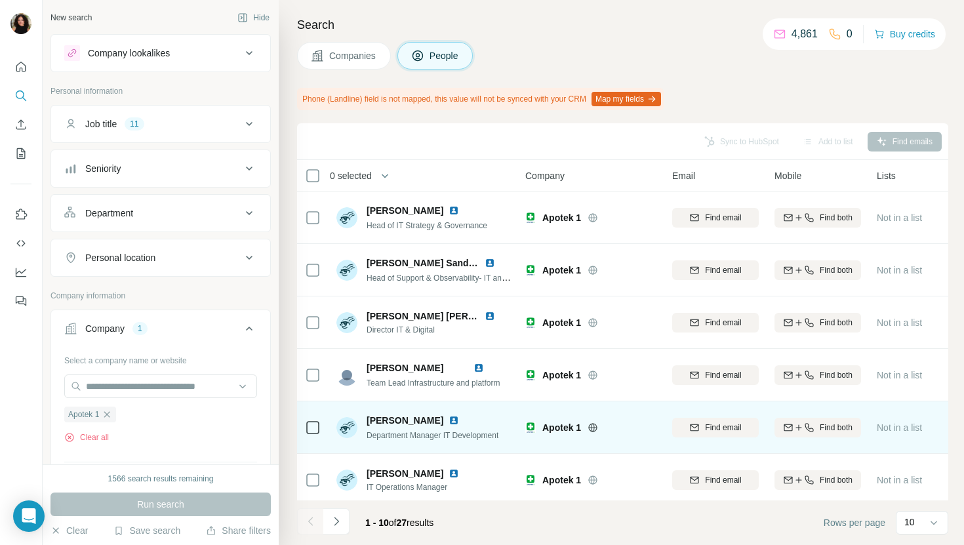
click at [448, 418] on img at bounding box center [453, 420] width 10 height 10
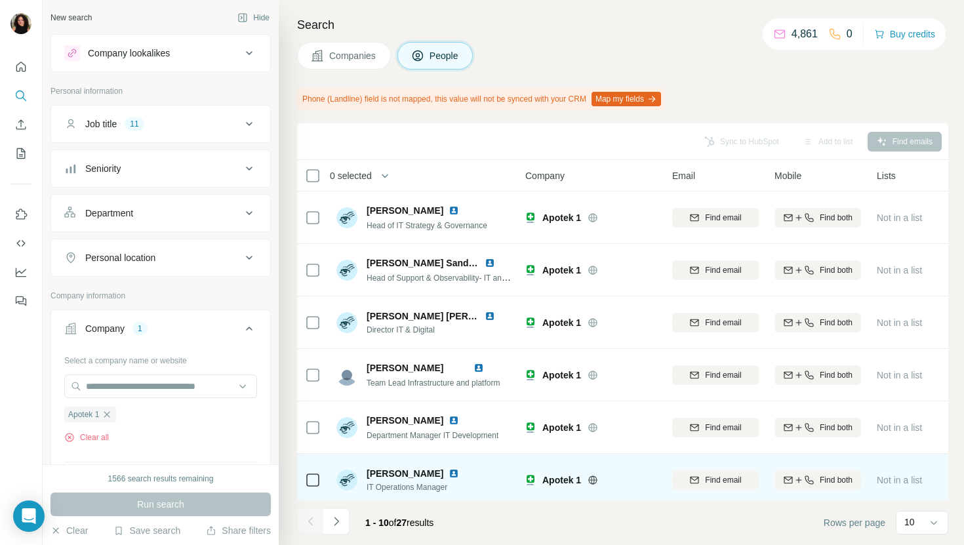
click at [448, 471] on img at bounding box center [453, 473] width 10 height 10
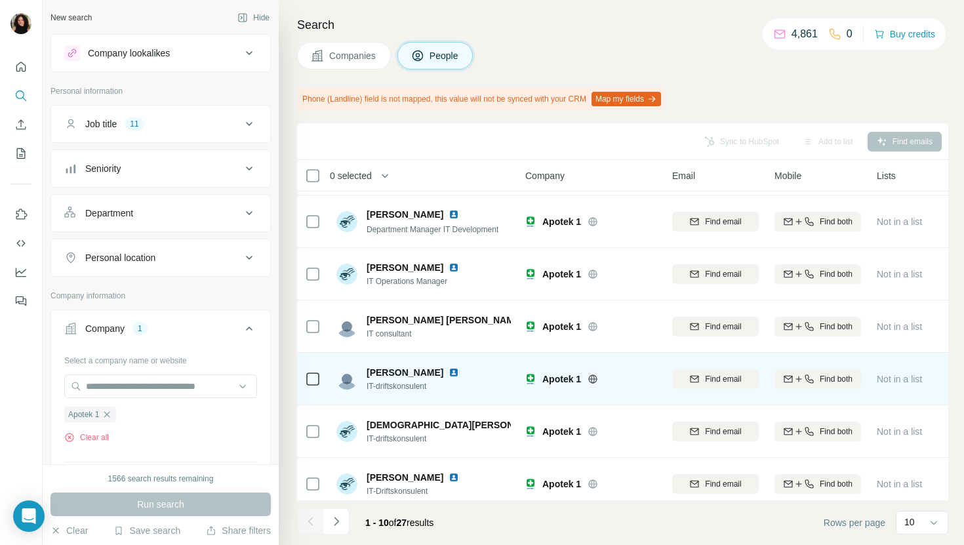
scroll to position [216, 0]
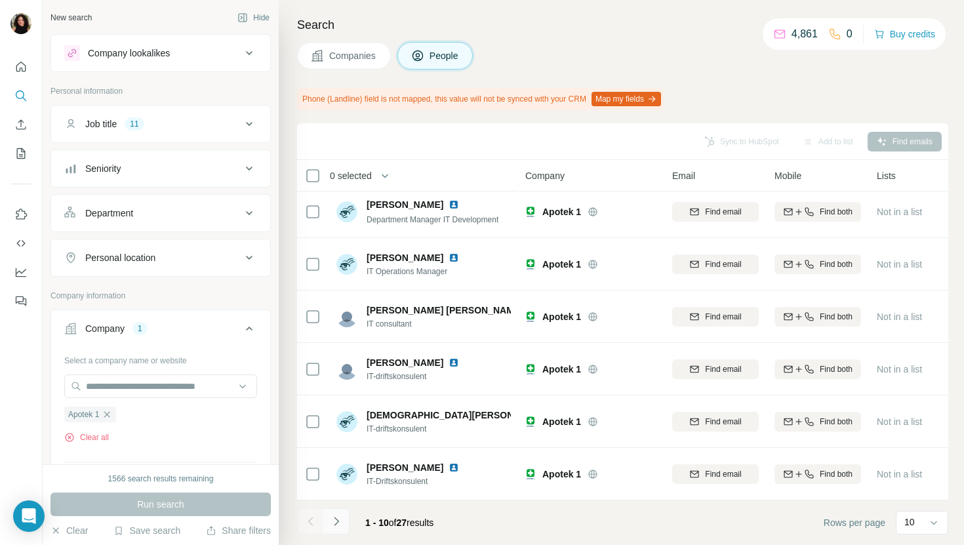
click at [333, 527] on icon "Navigate to next page" at bounding box center [336, 521] width 13 height 13
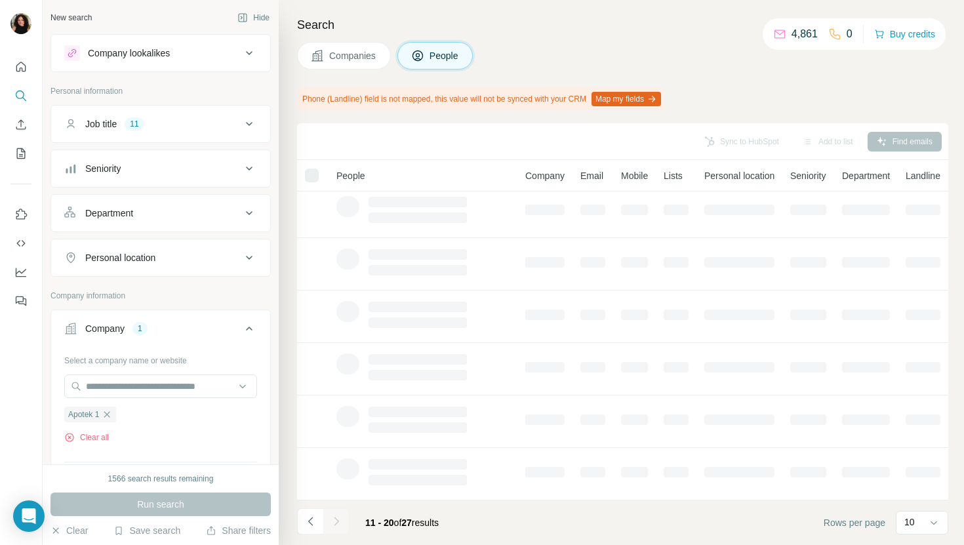
scroll to position [0, 0]
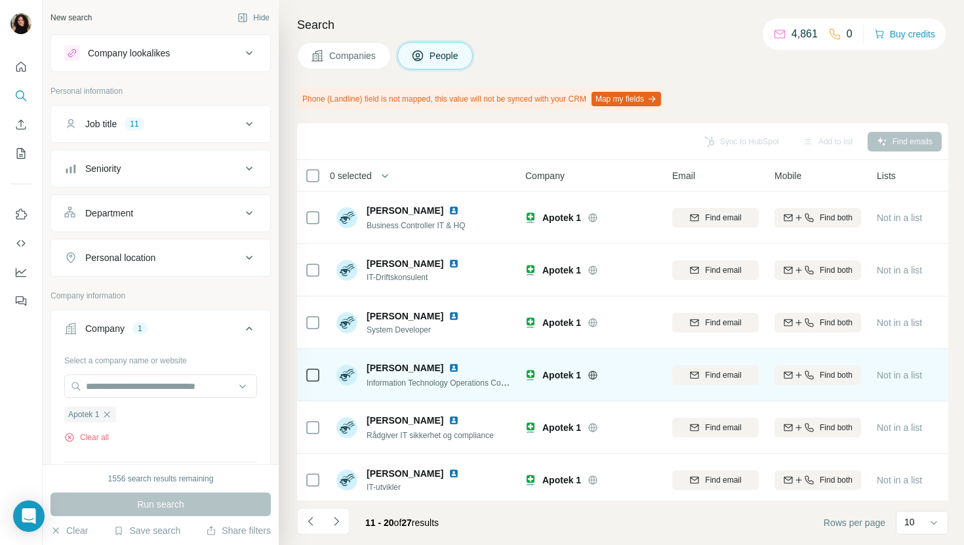
click at [459, 368] on img at bounding box center [453, 368] width 10 height 10
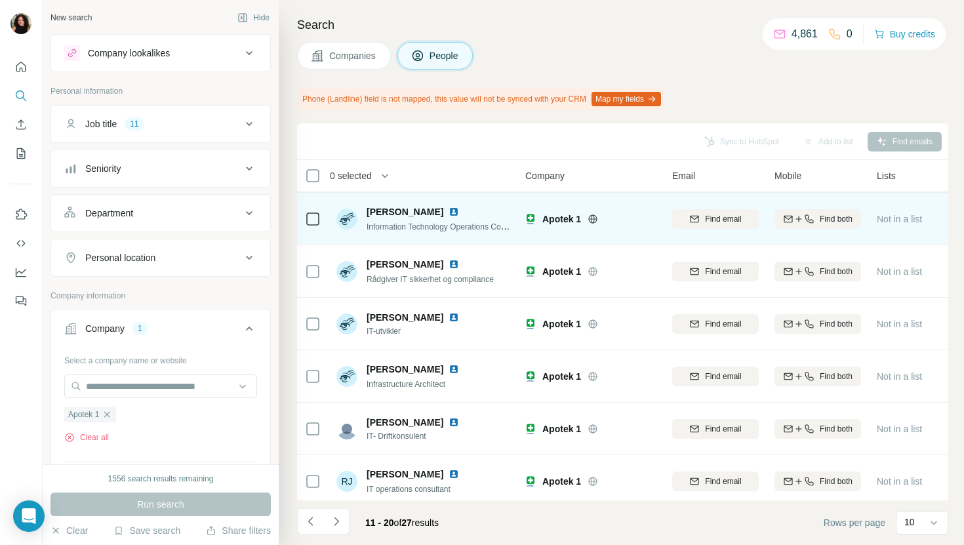
scroll to position [216, 0]
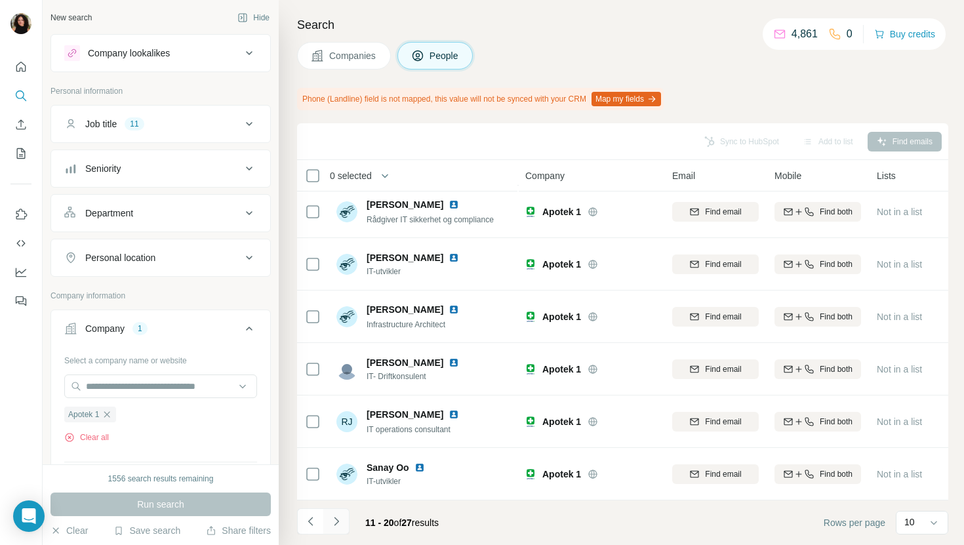
click at [338, 523] on icon "Navigate to next page" at bounding box center [336, 521] width 13 height 13
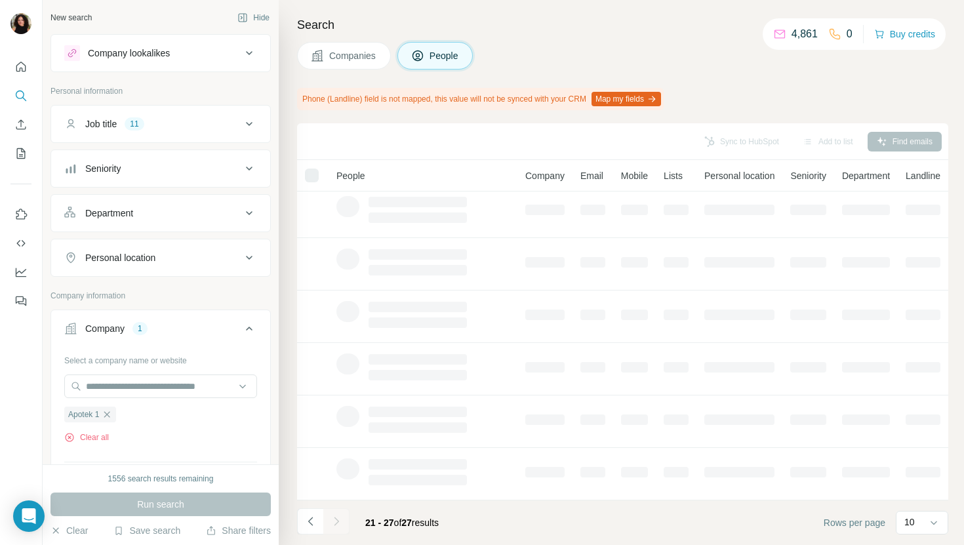
scroll to position [58, 0]
